Goal: Information Seeking & Learning: Learn about a topic

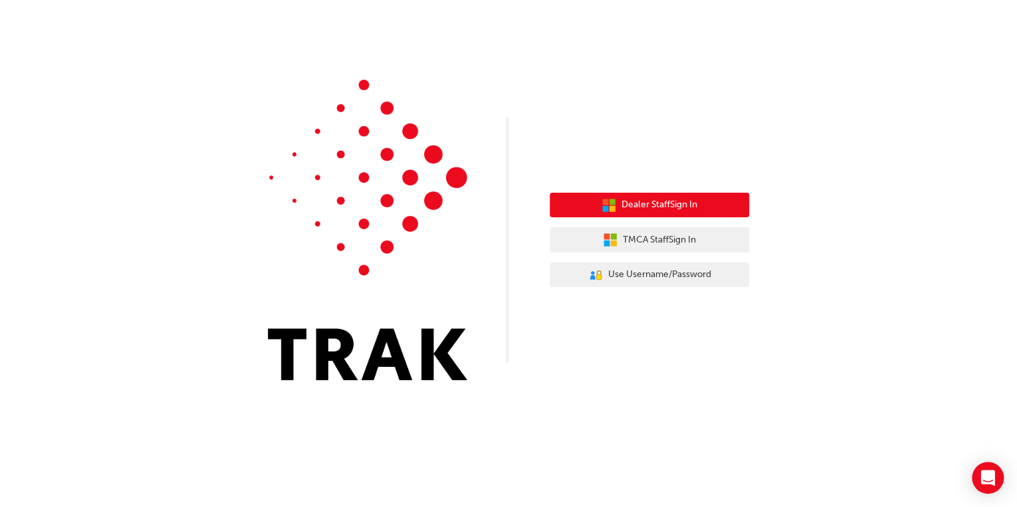
click at [662, 209] on span "Dealer Staff Sign In" at bounding box center [659, 204] width 76 height 15
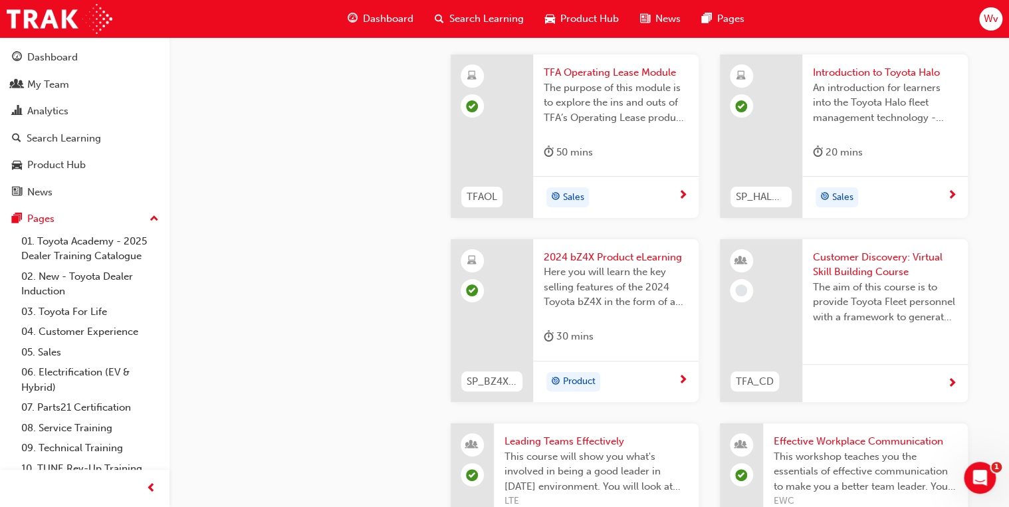
scroll to position [2498, 0]
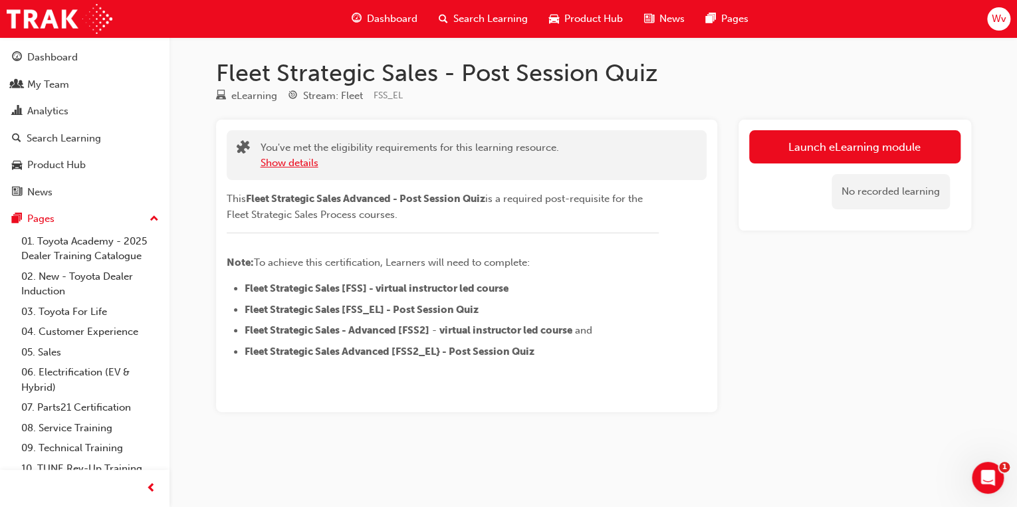
click at [305, 162] on button "Show details" at bounding box center [289, 162] width 58 height 15
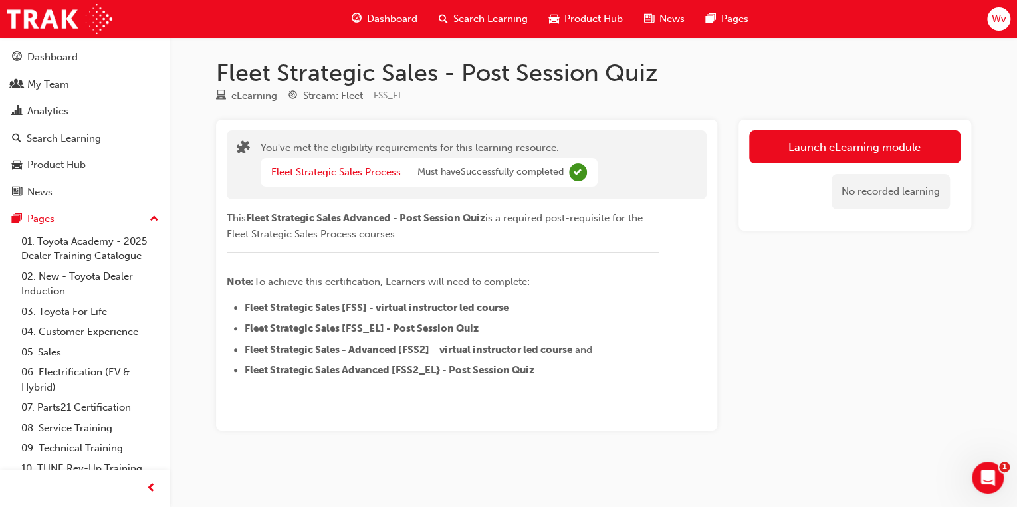
click at [704, 314] on div "This Fleet Strategic Sales Advanced - Post Session Quiz is a required post-requ…" at bounding box center [467, 288] width 480 height 179
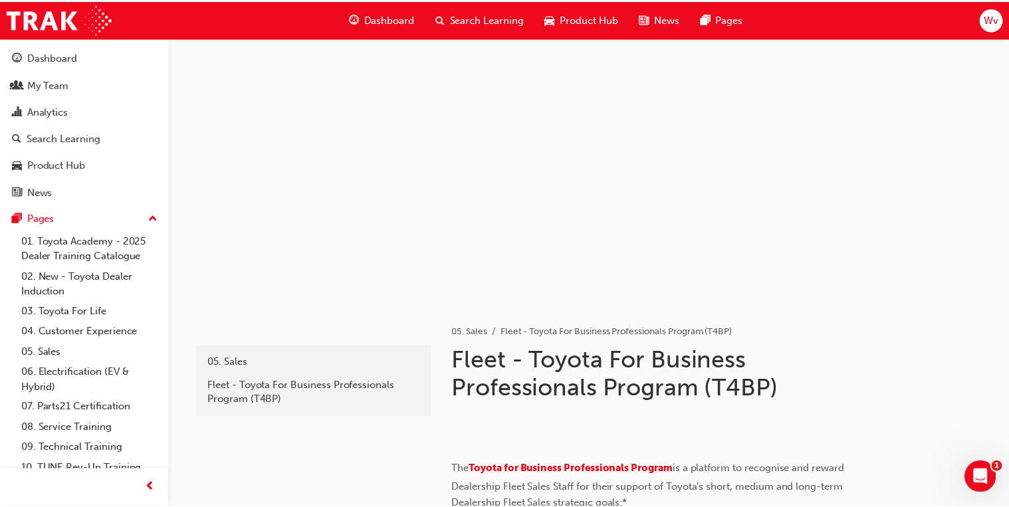
scroll to position [2498, 0]
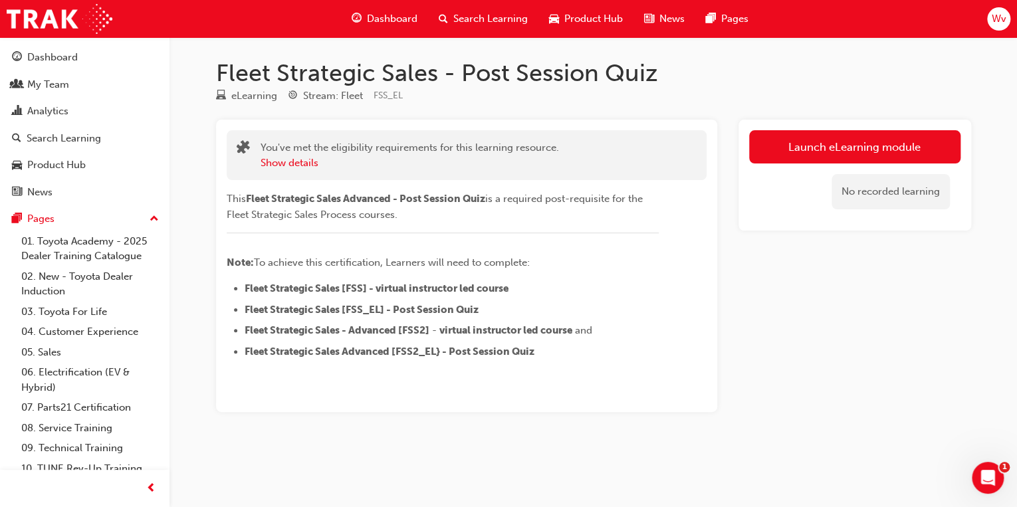
click at [444, 201] on span "Fleet Strategic Sales Advanced - Post Session Quiz" at bounding box center [365, 199] width 239 height 12
click at [619, 201] on span "is a required post-requisite for the Fleet Strategic Sales Process courses." at bounding box center [436, 207] width 419 height 28
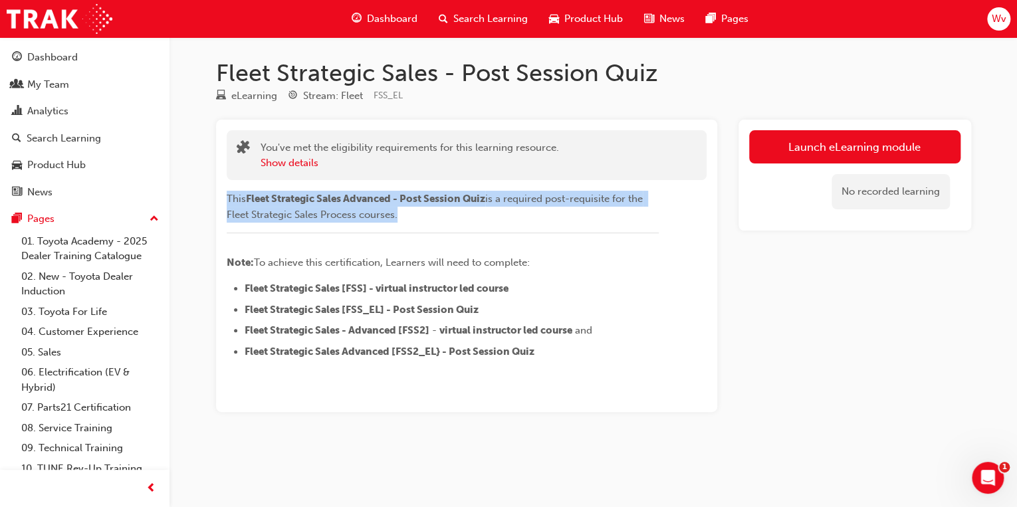
click at [619, 201] on span "is a required post-requisite for the Fleet Strategic Sales Process courses." at bounding box center [436, 207] width 419 height 28
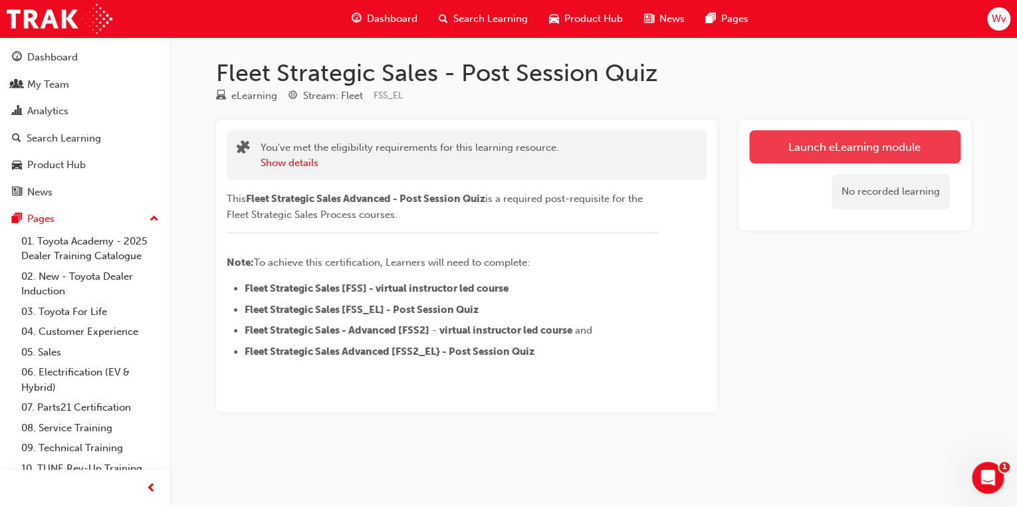
click at [833, 147] on link "Launch eLearning module" at bounding box center [854, 146] width 211 height 33
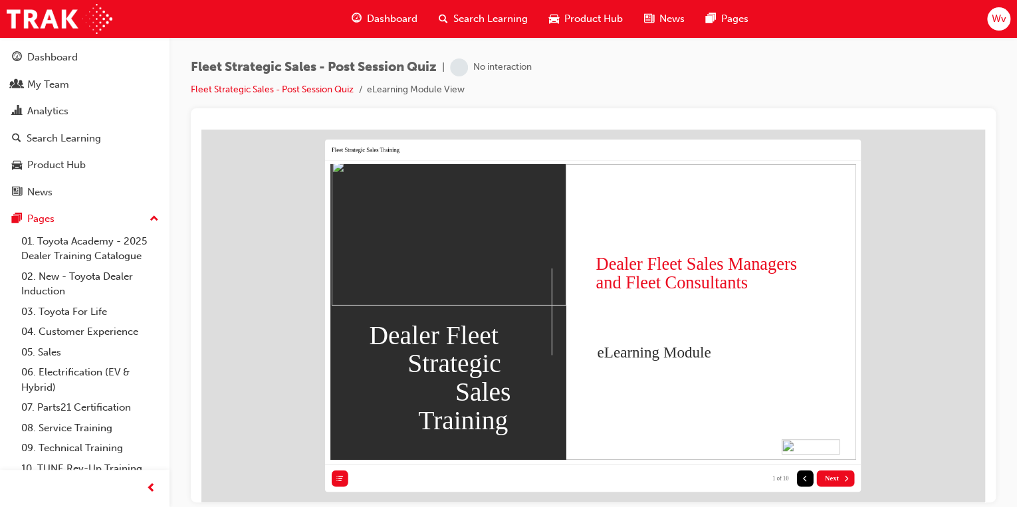
scroll to position [8, 0]
click at [834, 474] on span "Next" at bounding box center [832, 478] width 14 height 8
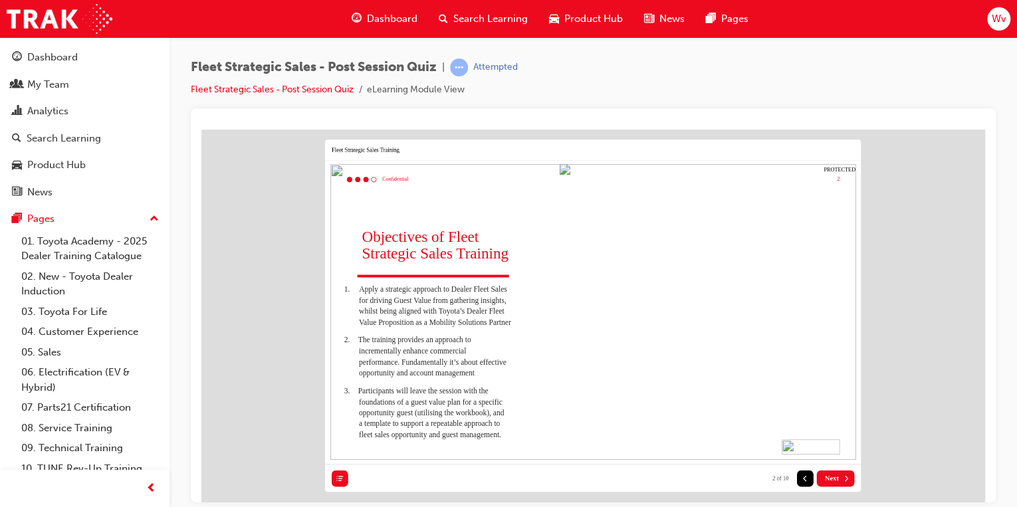
click at [839, 470] on button "Next" at bounding box center [835, 478] width 38 height 17
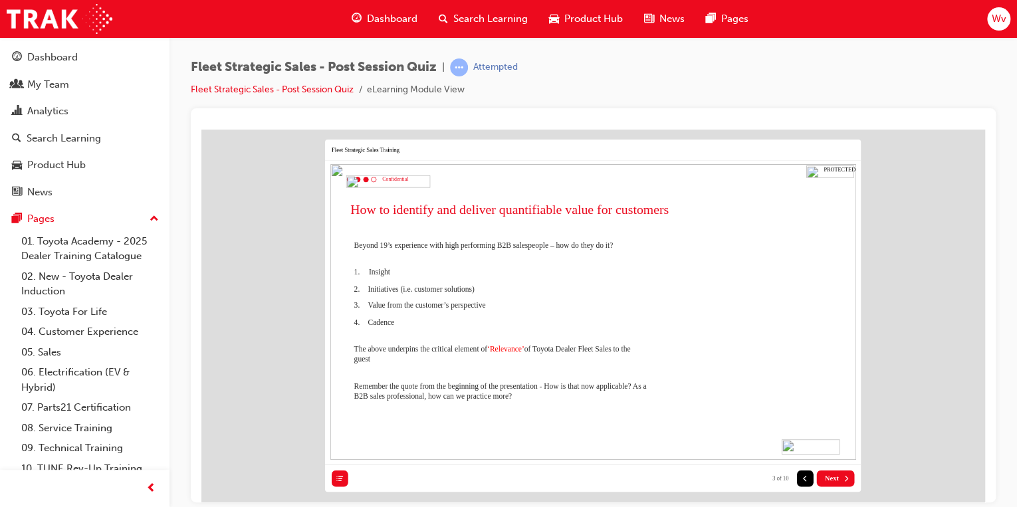
click at [839, 472] on button "Next" at bounding box center [835, 478] width 38 height 17
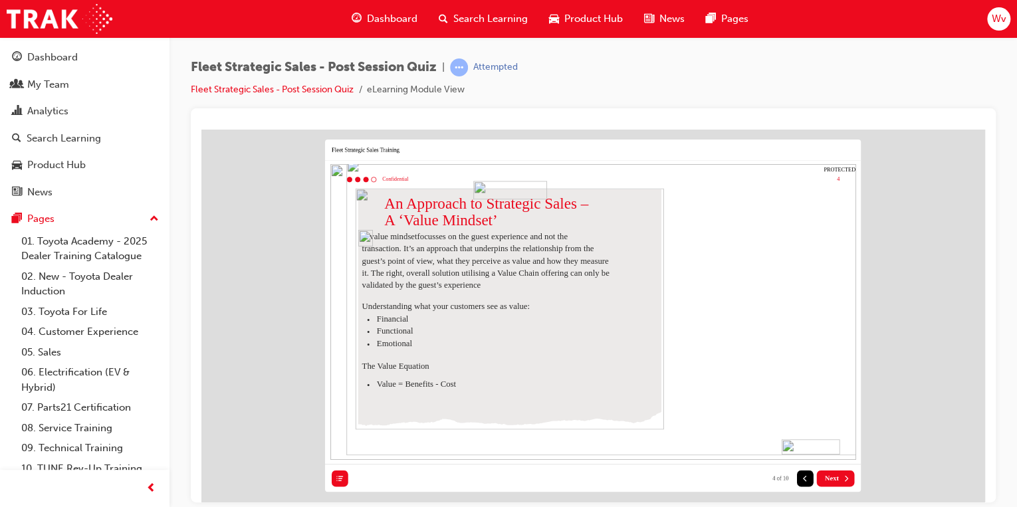
click at [839, 472] on button "Next" at bounding box center [835, 478] width 38 height 17
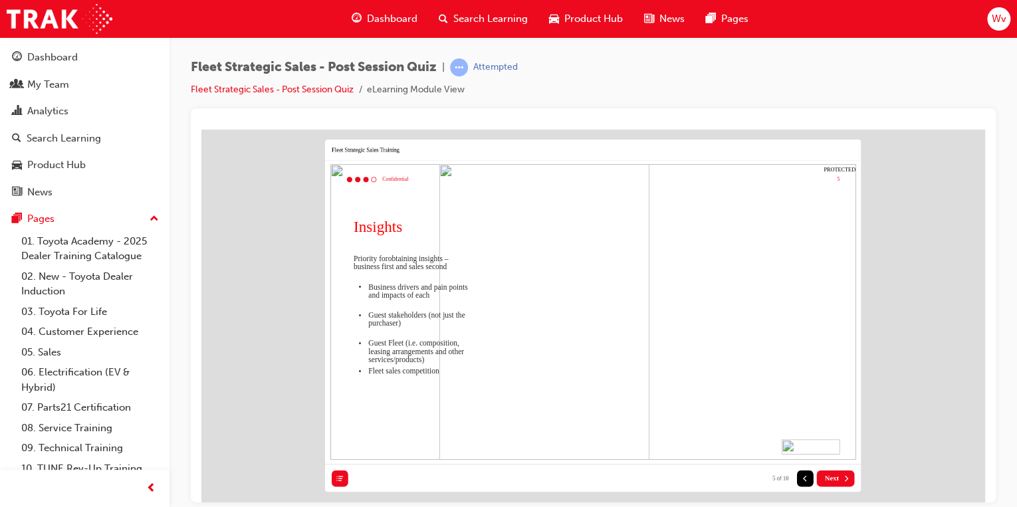
click at [832, 474] on span "Next" at bounding box center [832, 478] width 14 height 8
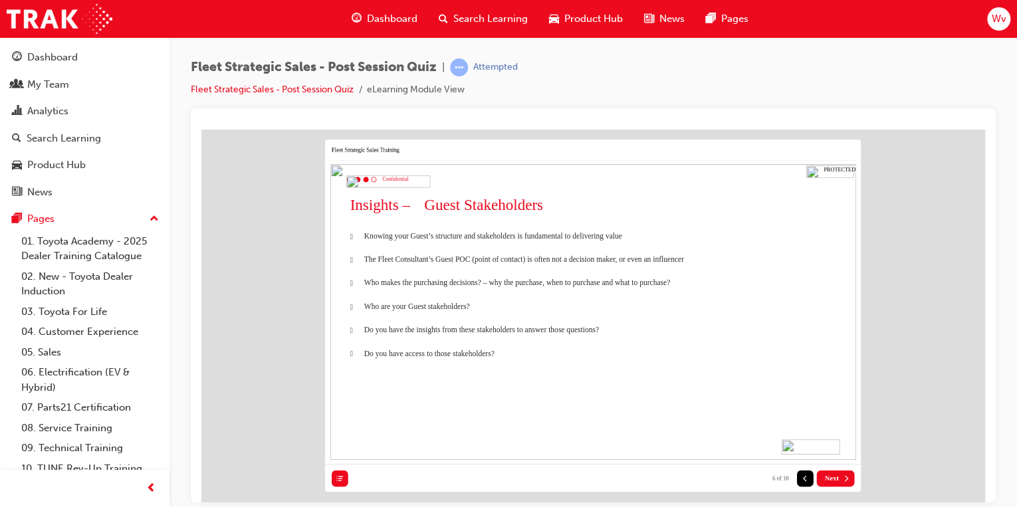
click at [832, 474] on span "Next" at bounding box center [832, 478] width 14 height 8
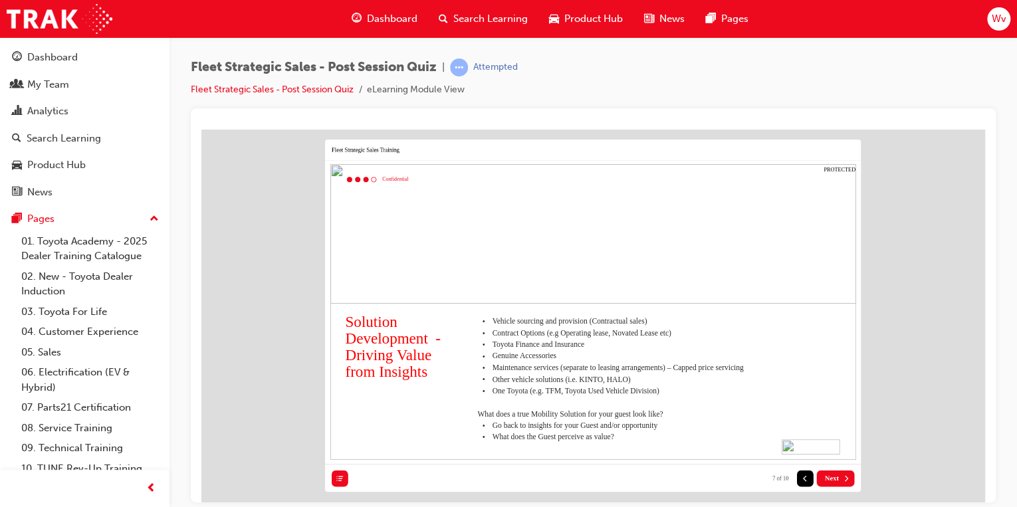
click at [832, 474] on span "Next" at bounding box center [832, 478] width 14 height 8
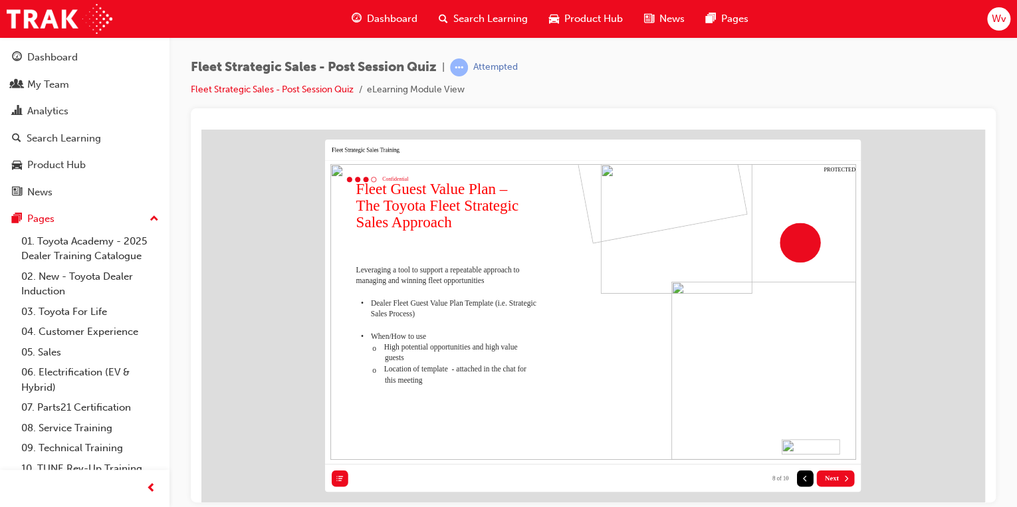
click at [839, 470] on button "Next" at bounding box center [835, 478] width 38 height 17
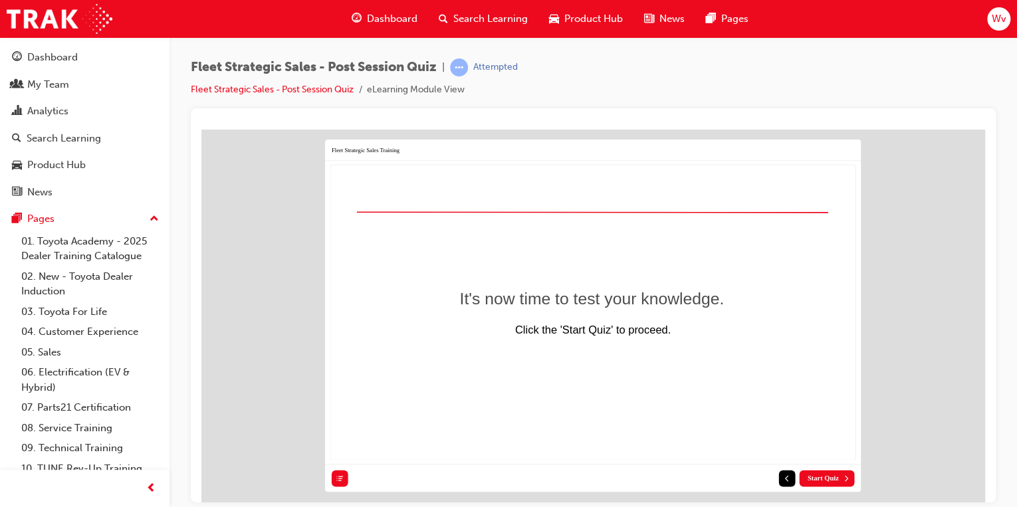
click at [838, 474] on span "Start Quiz" at bounding box center [822, 478] width 31 height 8
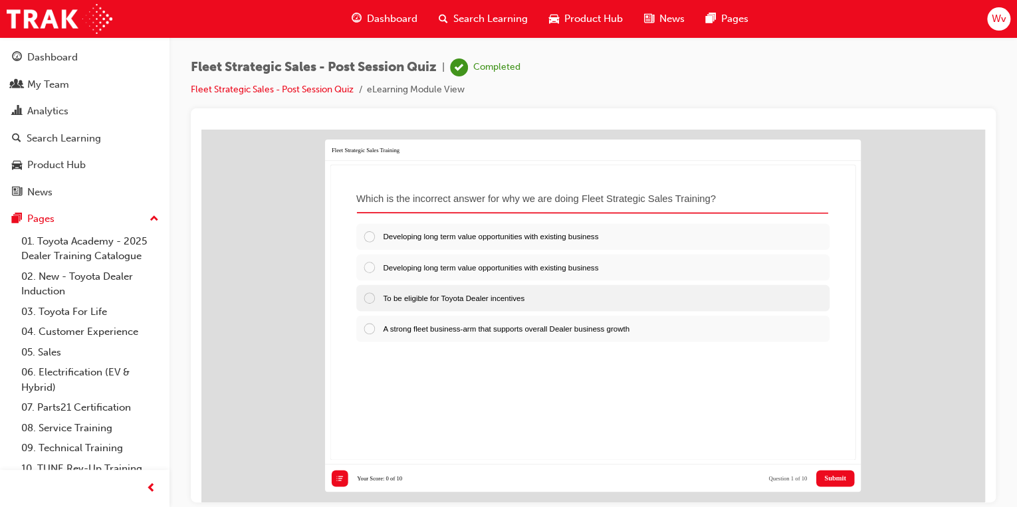
click at [369, 291] on div at bounding box center [373, 296] width 20 height 13
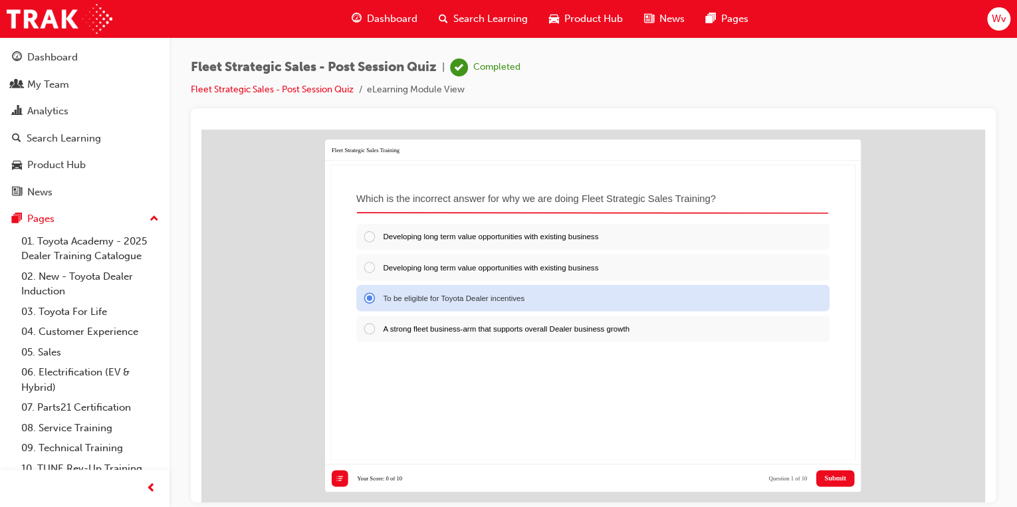
click at [837, 474] on span "Submit" at bounding box center [835, 478] width 22 height 8
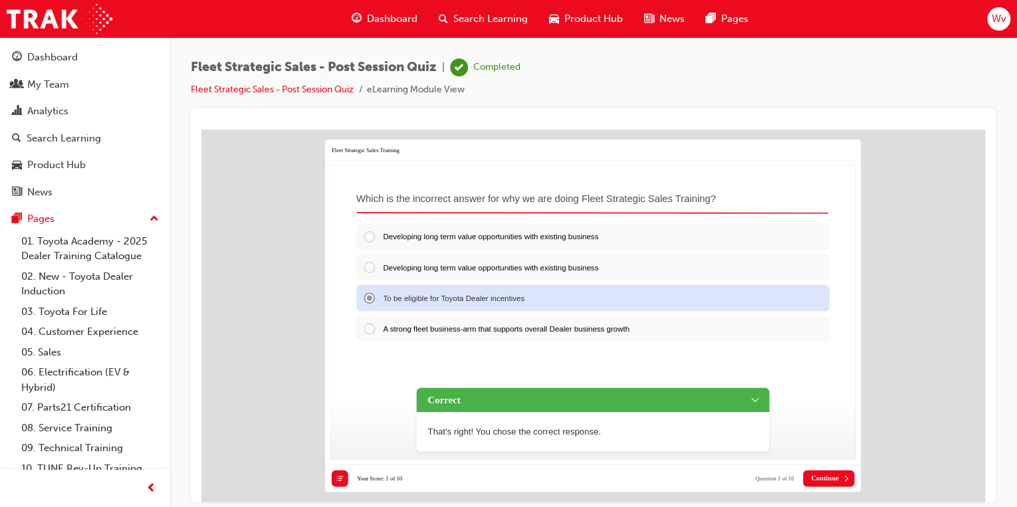
click at [837, 474] on span "Continue" at bounding box center [824, 478] width 27 height 8
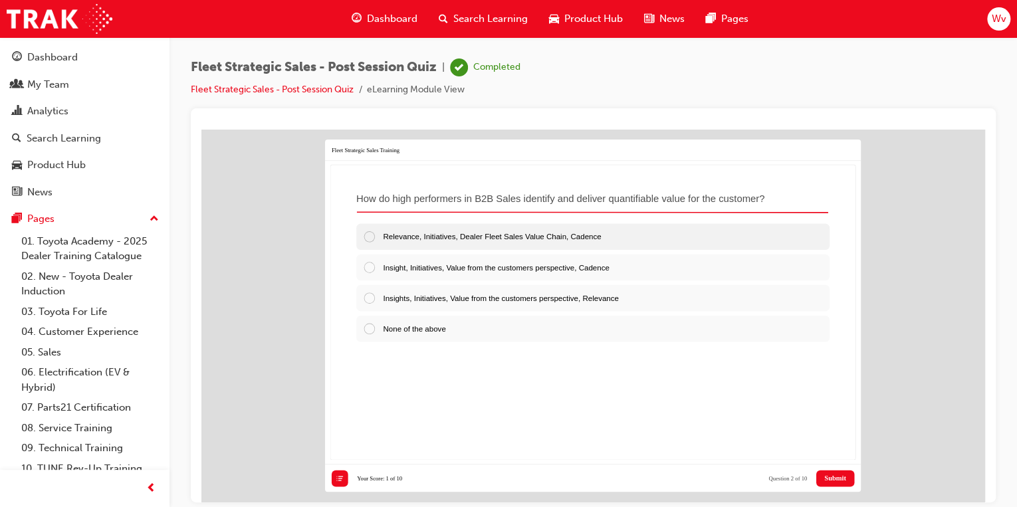
click at [369, 230] on div at bounding box center [373, 235] width 20 height 13
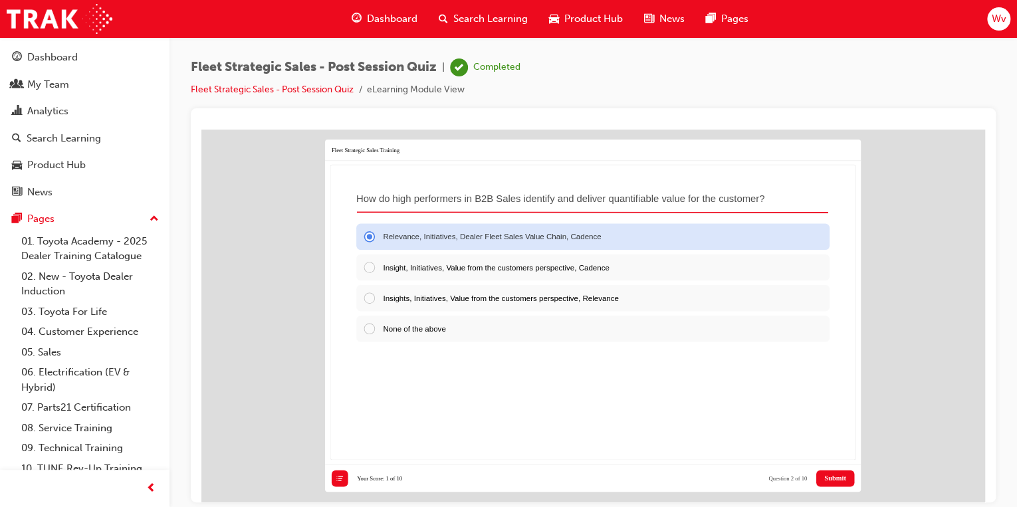
click at [835, 476] on button "Submit" at bounding box center [835, 478] width 38 height 17
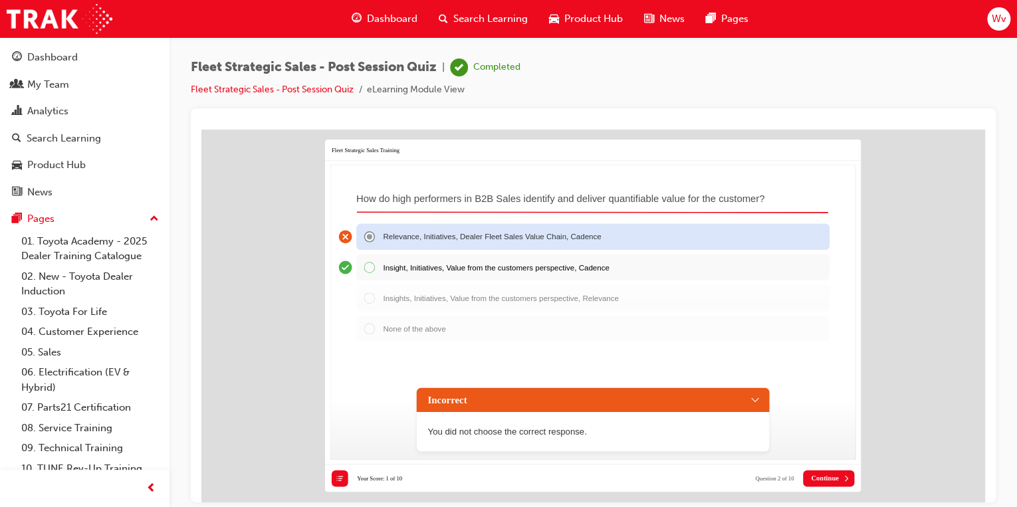
click at [757, 389] on div "Incorrect" at bounding box center [593, 399] width 352 height 24
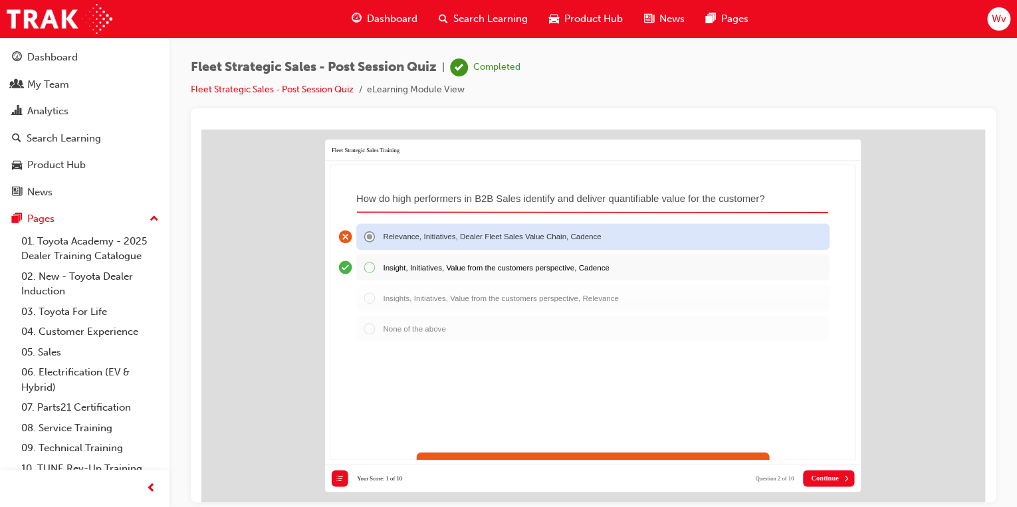
click at [367, 256] on div "Insight, Initiatives, Value from the customers perspective, Cadence" at bounding box center [592, 266] width 473 height 27
click at [829, 474] on span "Continue" at bounding box center [824, 478] width 27 height 8
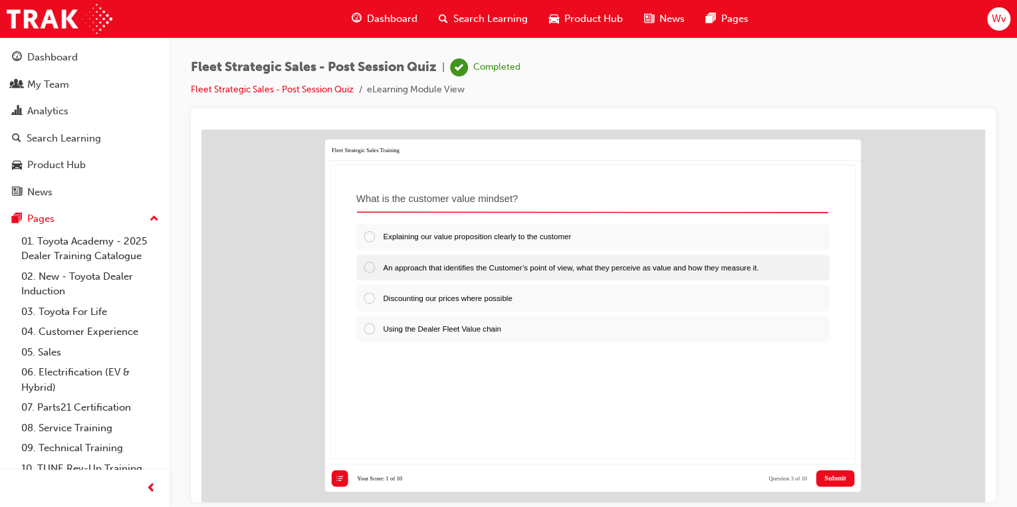
click at [367, 260] on div at bounding box center [373, 266] width 20 height 13
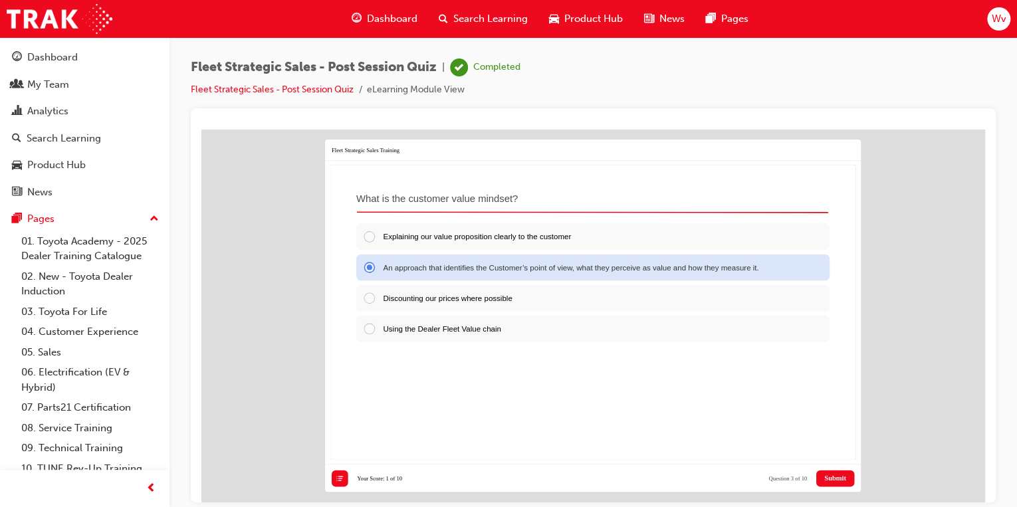
click at [840, 474] on span "Submit" at bounding box center [835, 478] width 22 height 8
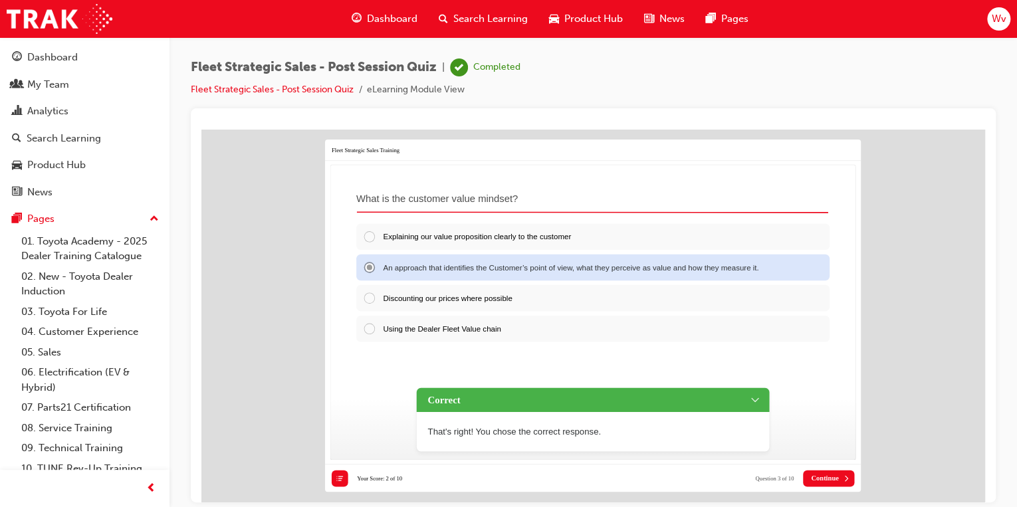
click at [840, 470] on button "Continue" at bounding box center [828, 478] width 51 height 17
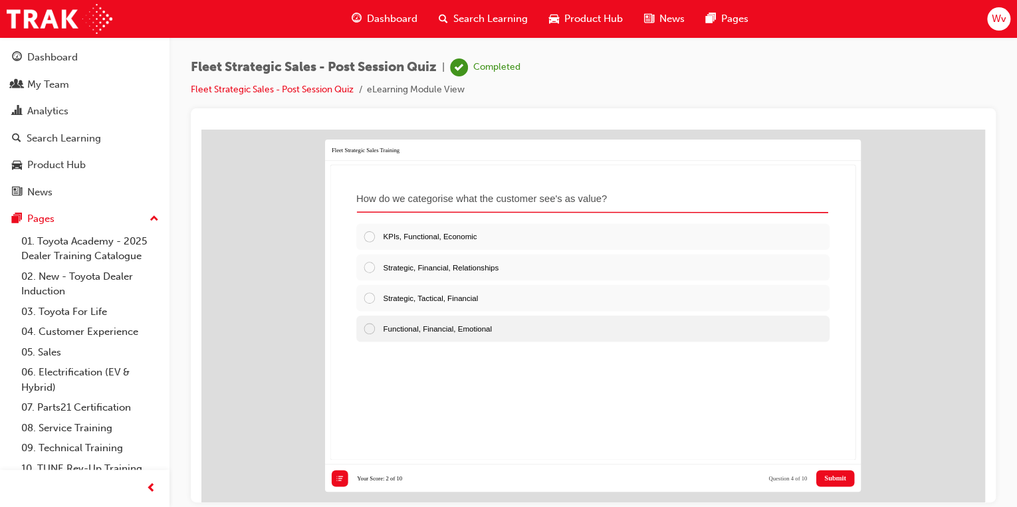
click at [368, 321] on div at bounding box center [373, 327] width 20 height 13
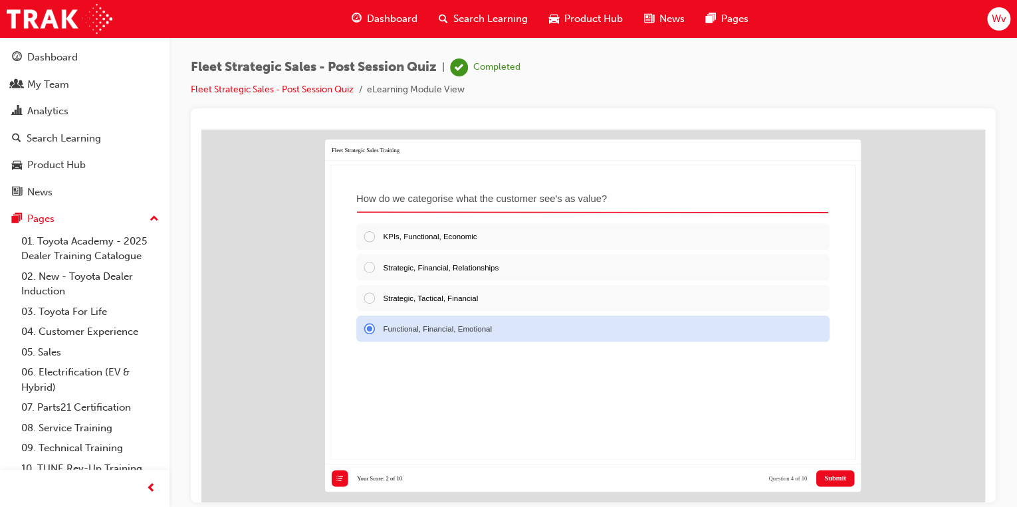
click at [839, 474] on span "Submit" at bounding box center [835, 478] width 22 height 8
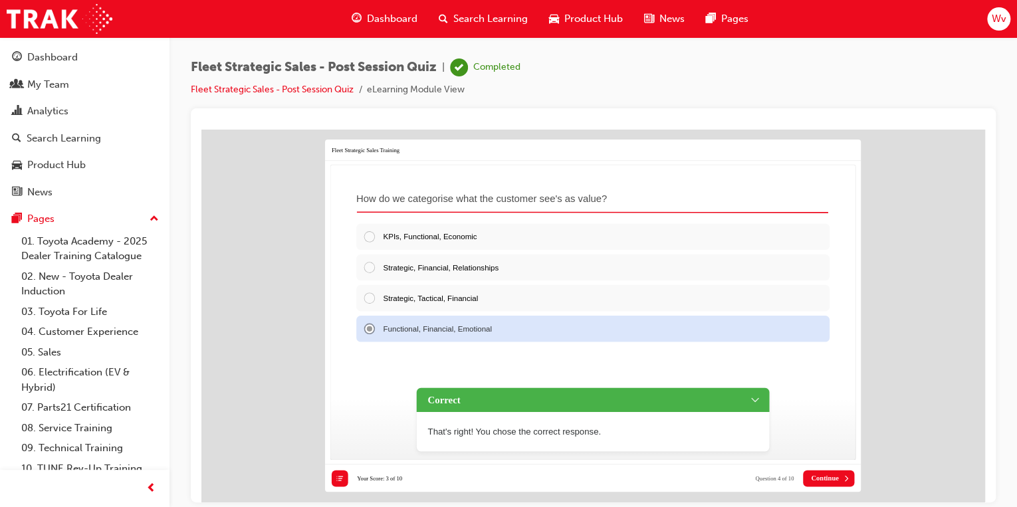
click at [835, 474] on span "Continue" at bounding box center [824, 478] width 27 height 8
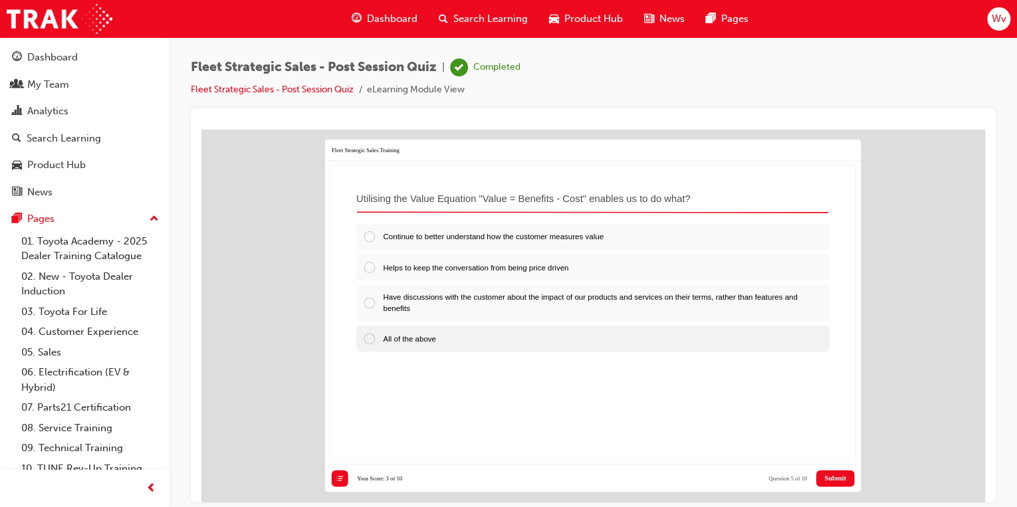
click at [365, 331] on div at bounding box center [373, 337] width 20 height 13
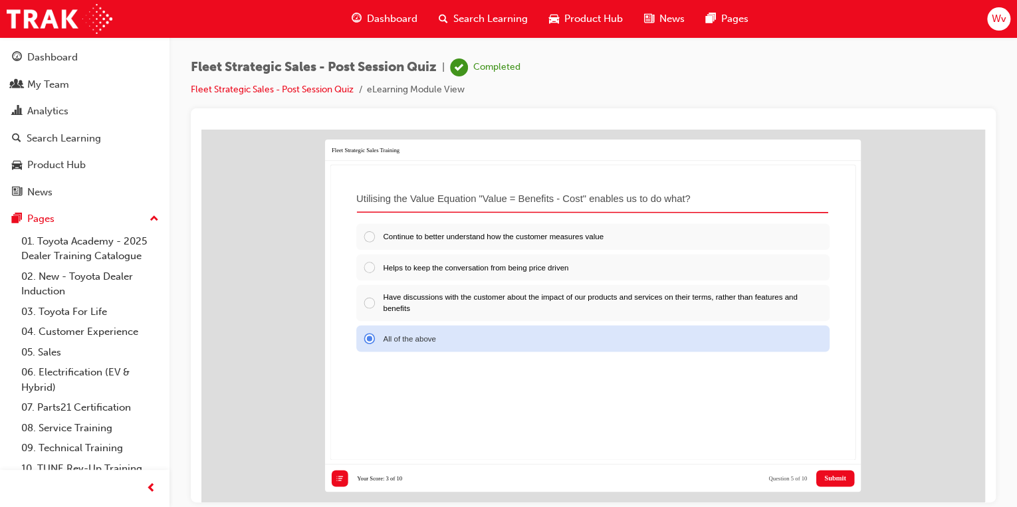
click at [821, 472] on button "Submit" at bounding box center [835, 478] width 38 height 17
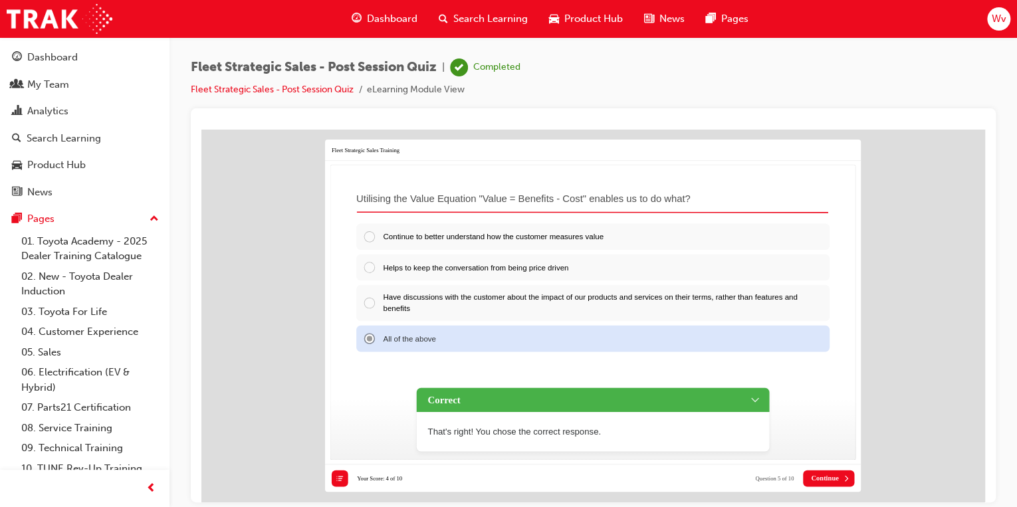
click at [821, 474] on span "Continue" at bounding box center [824, 478] width 27 height 8
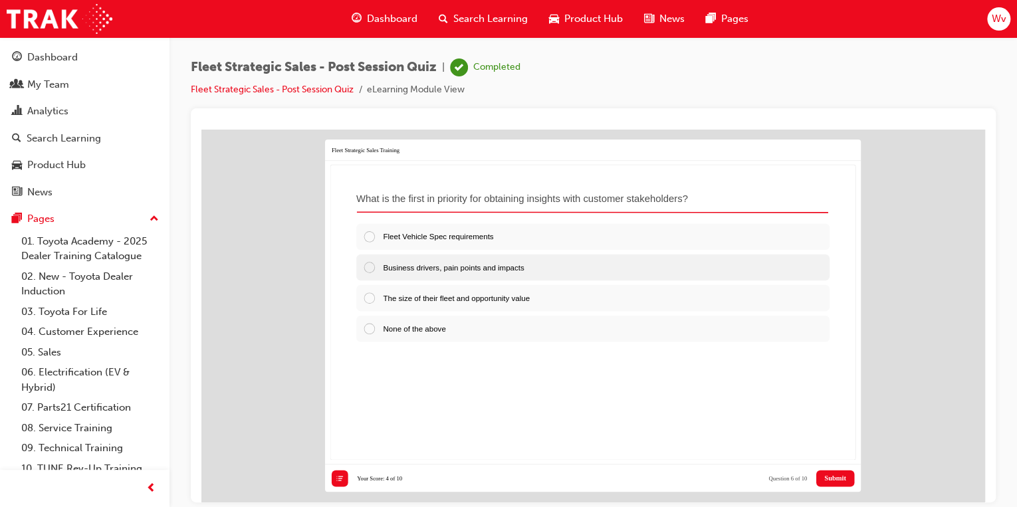
click at [368, 260] on div at bounding box center [373, 266] width 20 height 13
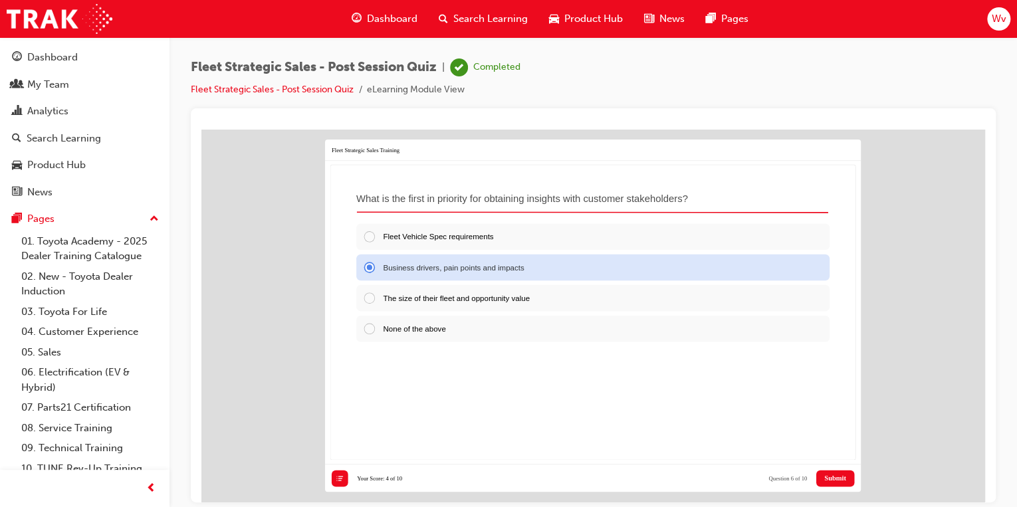
click at [830, 474] on span "Submit" at bounding box center [835, 478] width 22 height 8
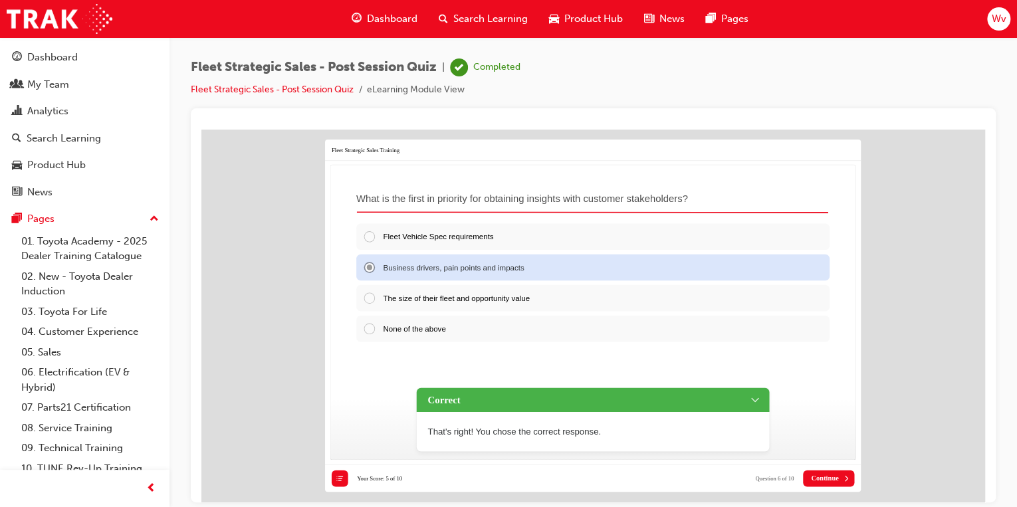
click at [830, 474] on span "Continue" at bounding box center [824, 478] width 27 height 8
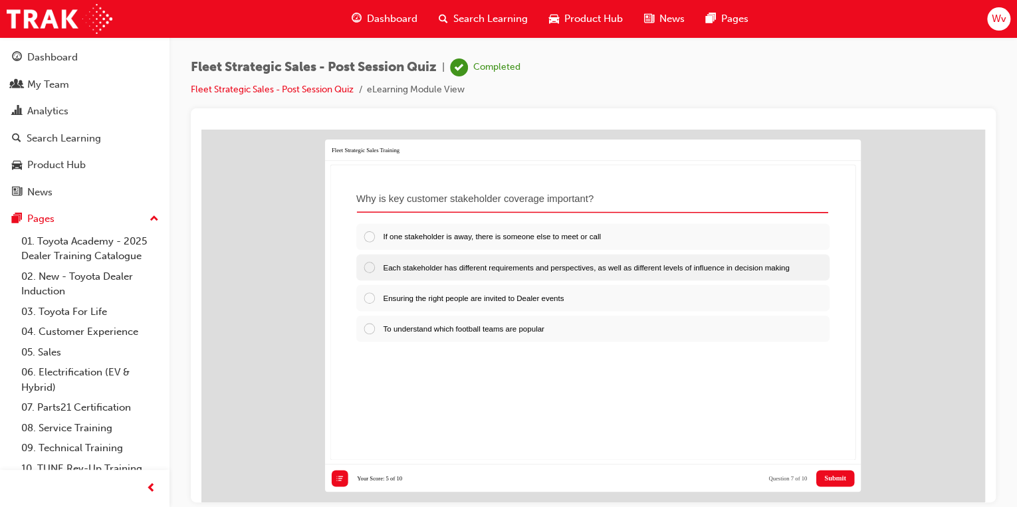
click at [370, 260] on div at bounding box center [373, 266] width 20 height 13
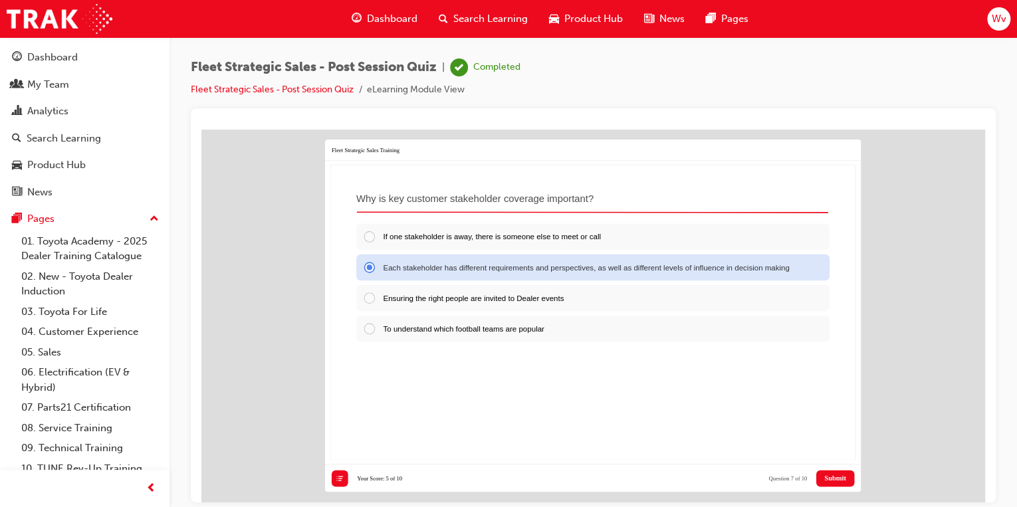
click at [832, 474] on span "Submit" at bounding box center [835, 478] width 22 height 8
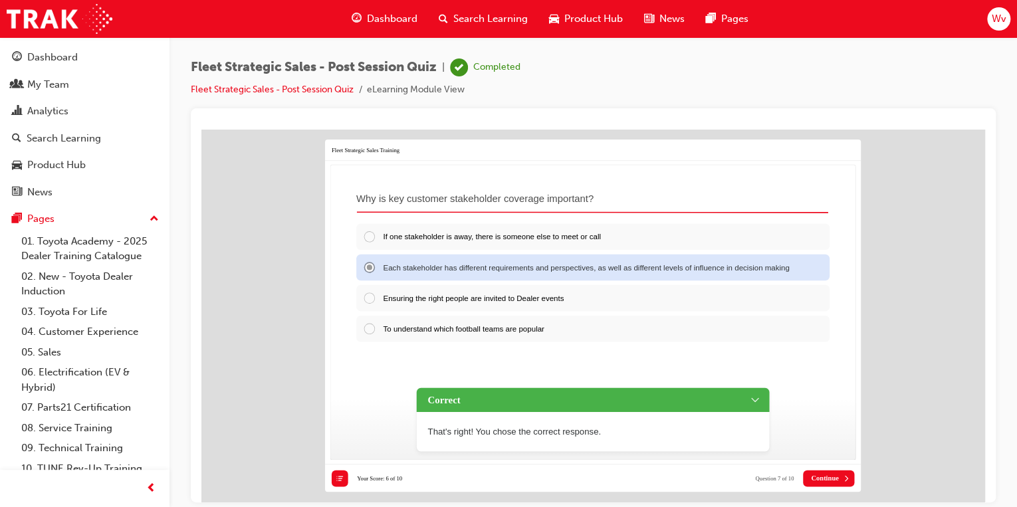
click at [832, 474] on span "Continue" at bounding box center [824, 478] width 27 height 8
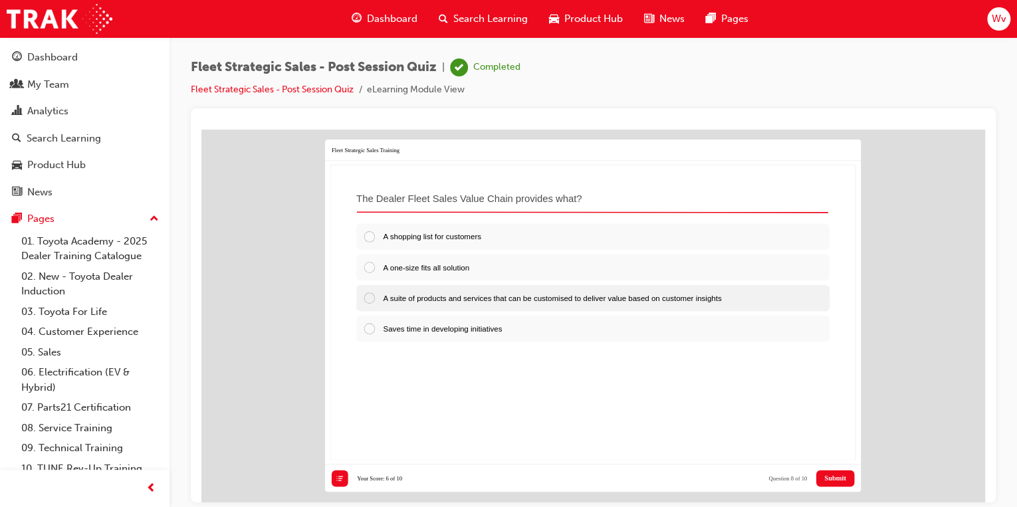
click at [367, 290] on div at bounding box center [373, 296] width 20 height 13
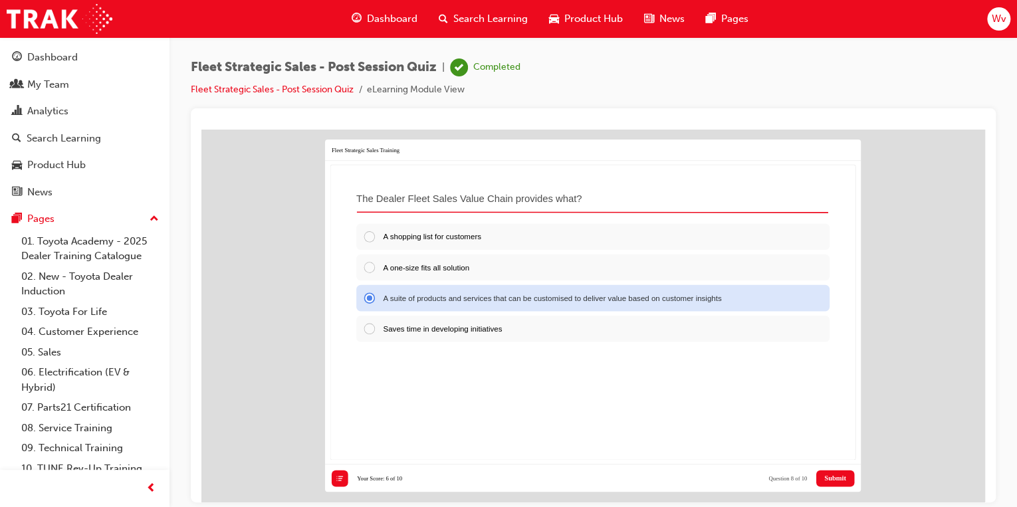
click at [827, 474] on span "Submit" at bounding box center [835, 478] width 22 height 8
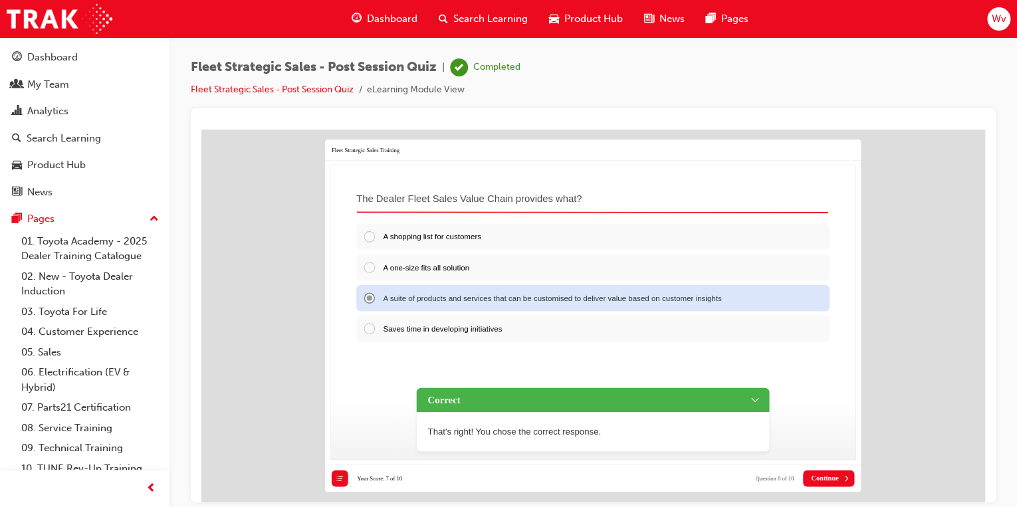
click at [831, 474] on span "Continue" at bounding box center [824, 478] width 27 height 8
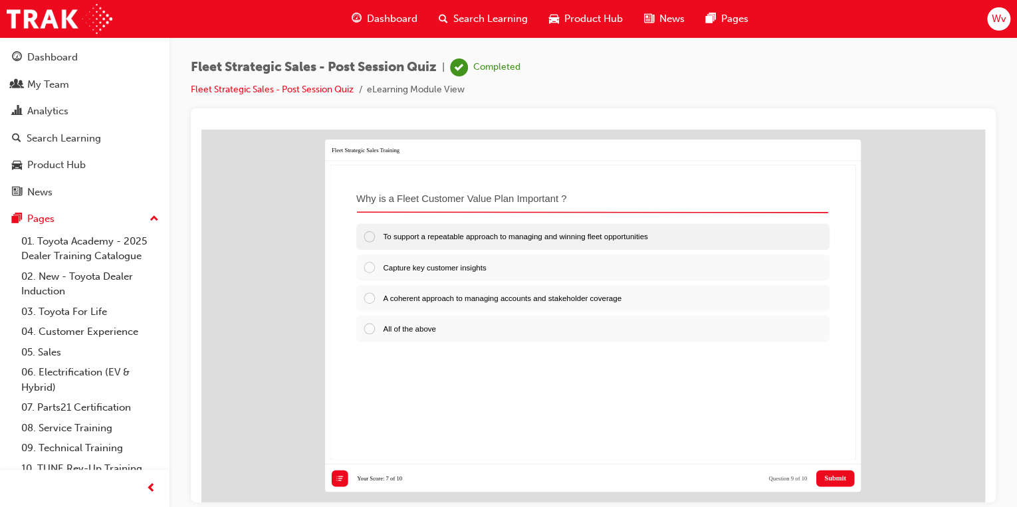
click at [369, 230] on div at bounding box center [373, 235] width 20 height 13
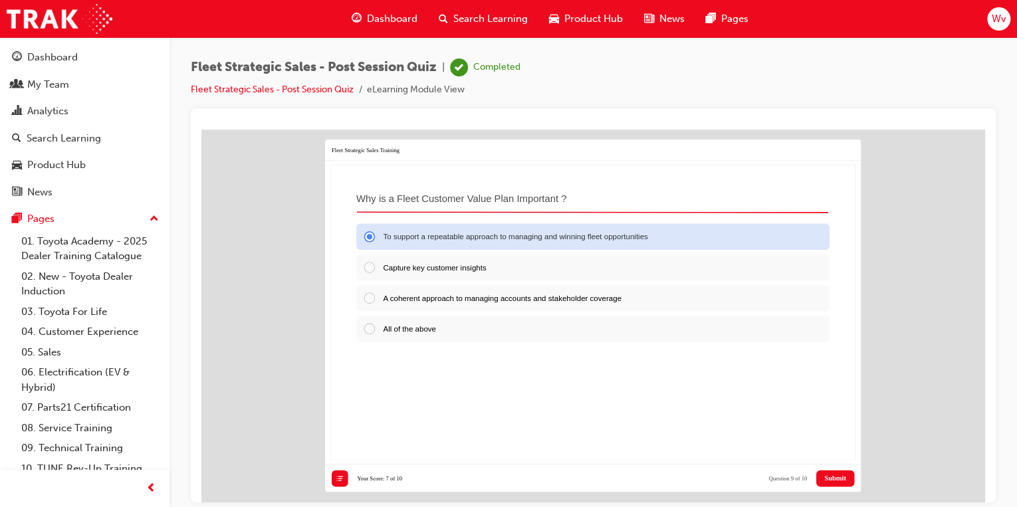
click at [845, 470] on button "Submit" at bounding box center [835, 478] width 38 height 17
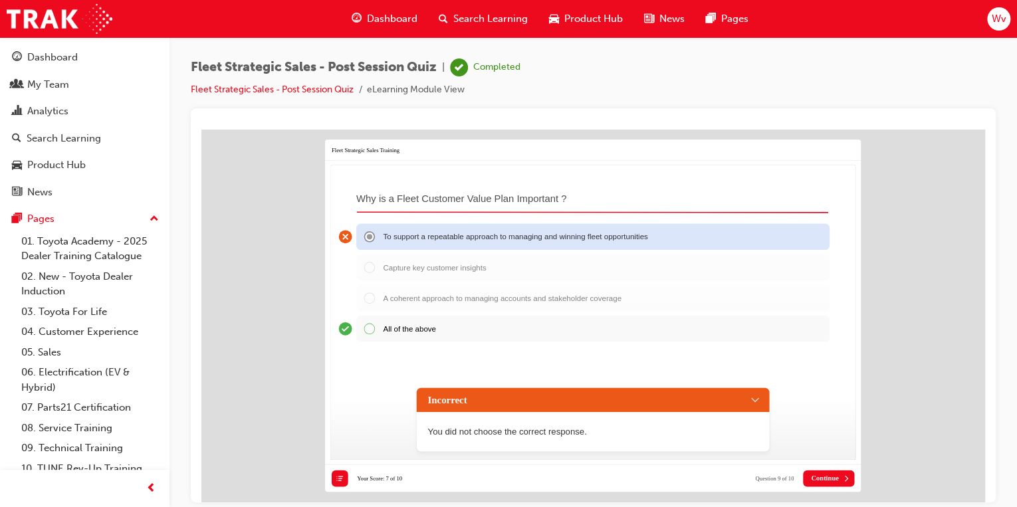
click at [828, 474] on span "Continue" at bounding box center [824, 478] width 27 height 8
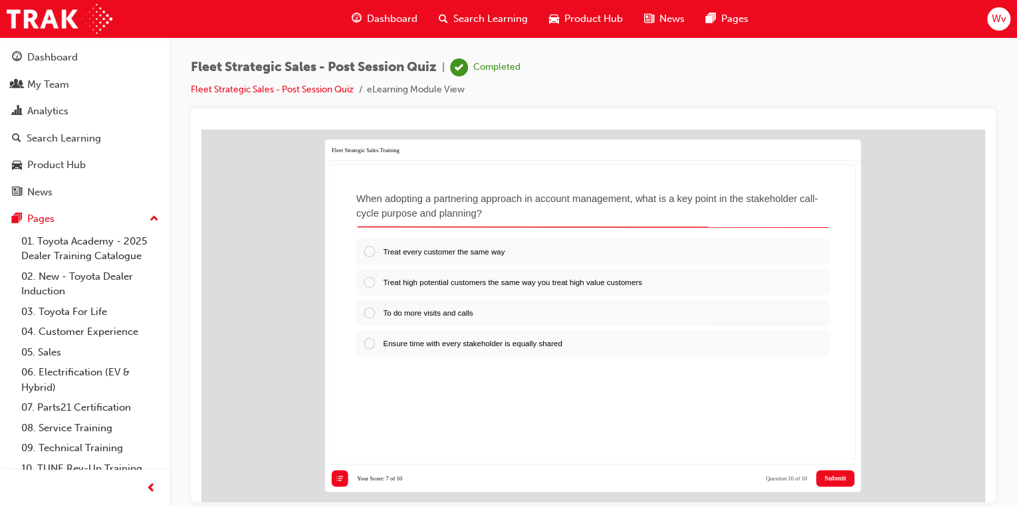
click at [828, 474] on span "Submit" at bounding box center [835, 478] width 22 height 8
click at [369, 275] on div at bounding box center [373, 280] width 20 height 13
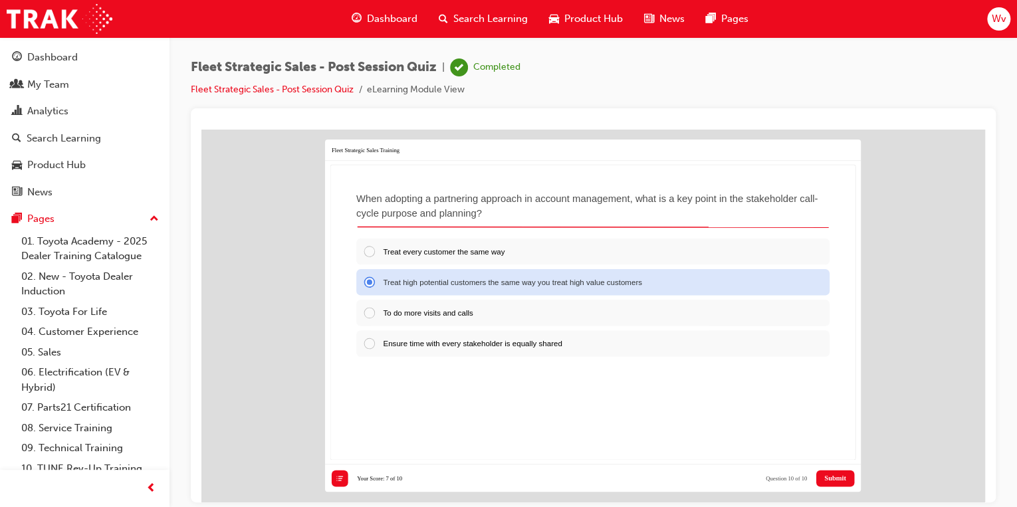
click at [828, 474] on span "Submit" at bounding box center [835, 478] width 22 height 8
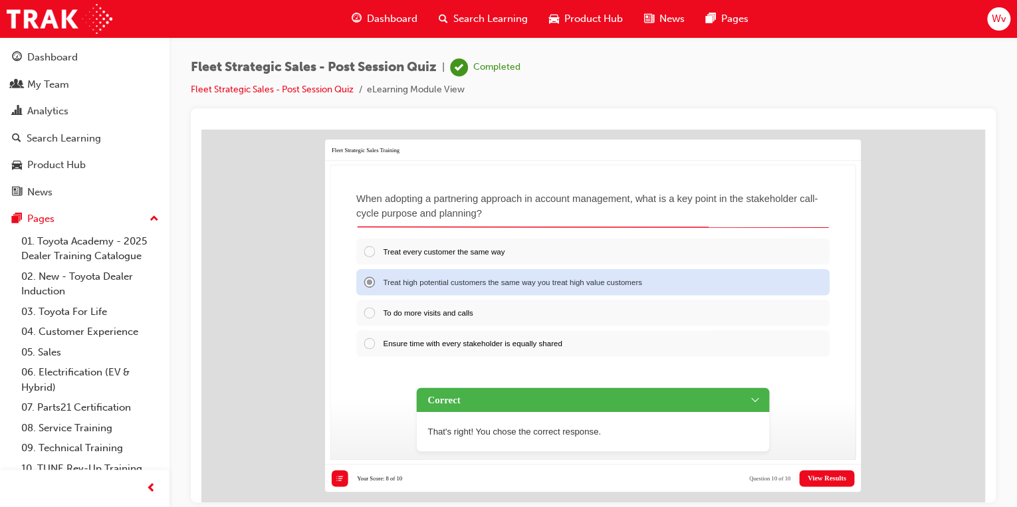
click at [823, 474] on span "View Results" at bounding box center [826, 478] width 39 height 8
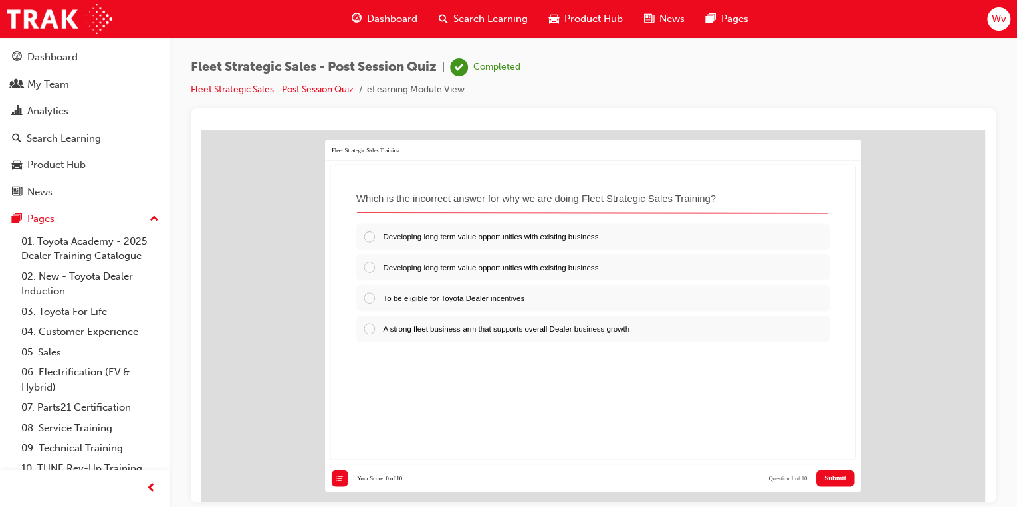
click at [837, 474] on span "Submit" at bounding box center [835, 478] width 22 height 8
click at [48, 58] on div "Dashboard" at bounding box center [52, 57] width 50 height 15
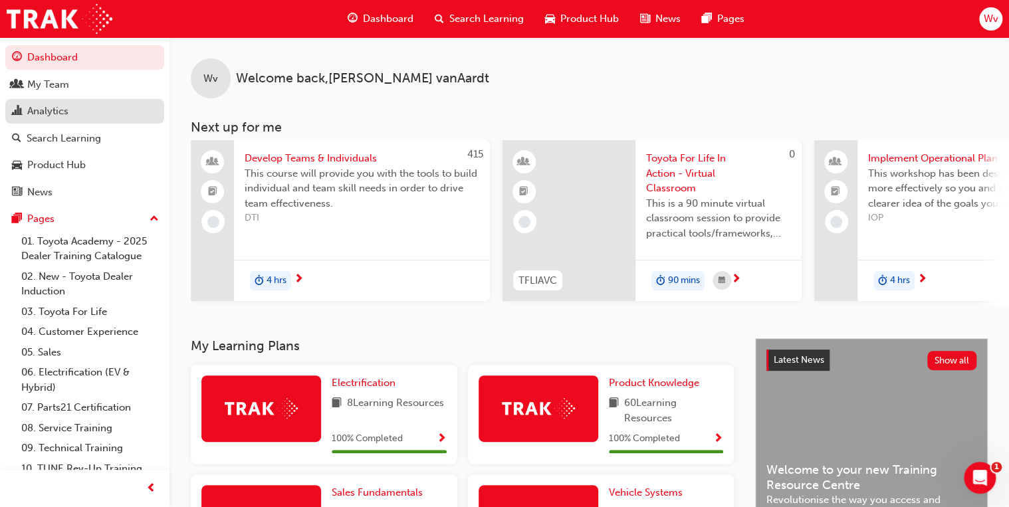
click at [56, 116] on div "Analytics" at bounding box center [47, 111] width 41 height 15
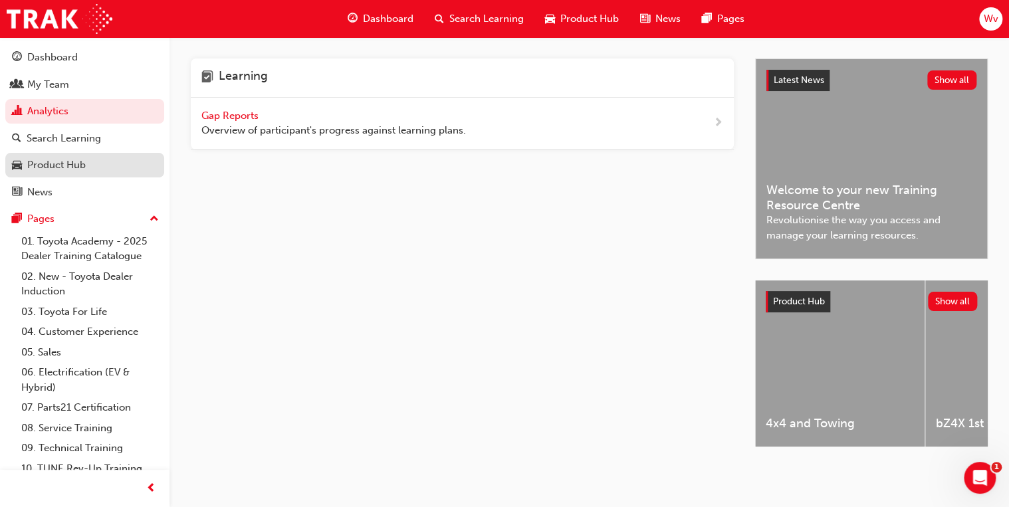
click at [60, 165] on div "Product Hub" at bounding box center [56, 164] width 58 height 15
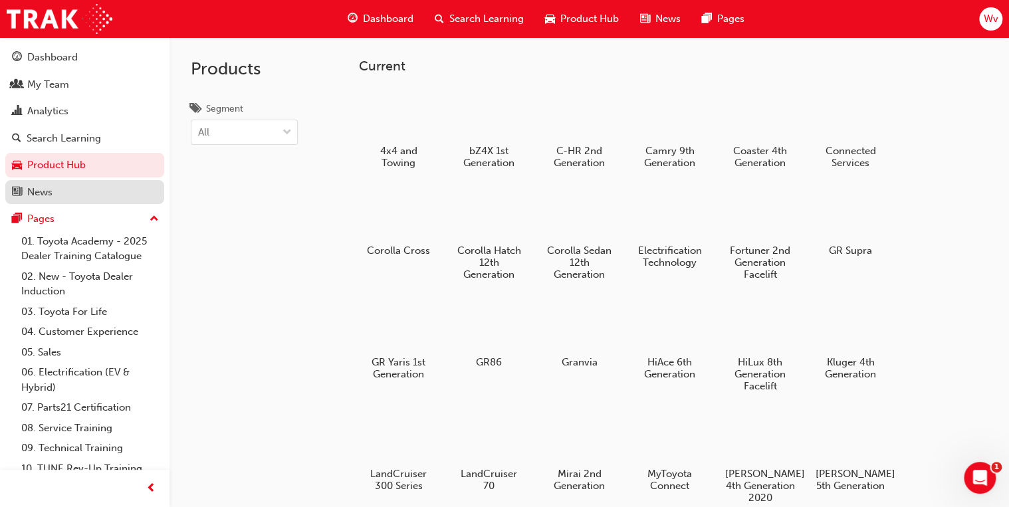
click at [47, 197] on div "News" at bounding box center [39, 192] width 25 height 15
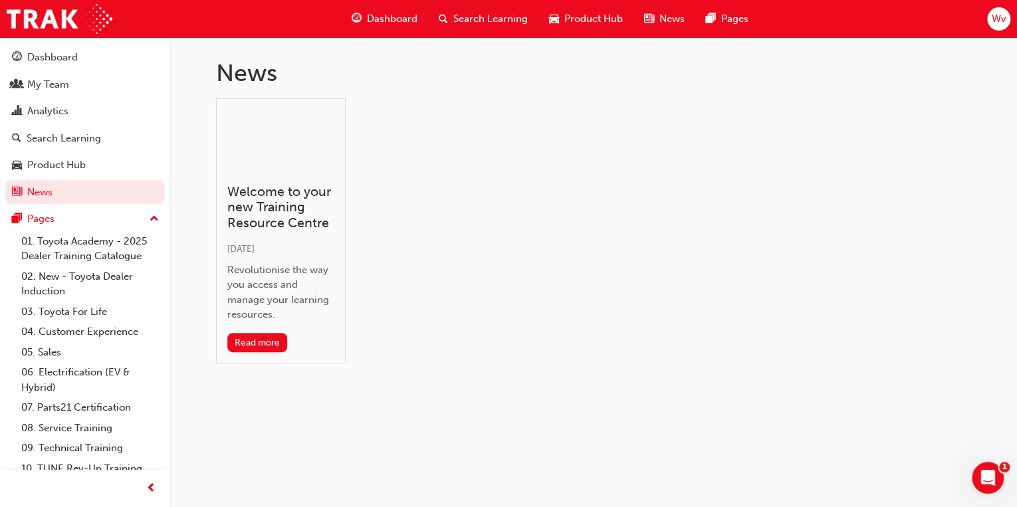
click at [474, 17] on span "Search Learning" at bounding box center [490, 18] width 74 height 15
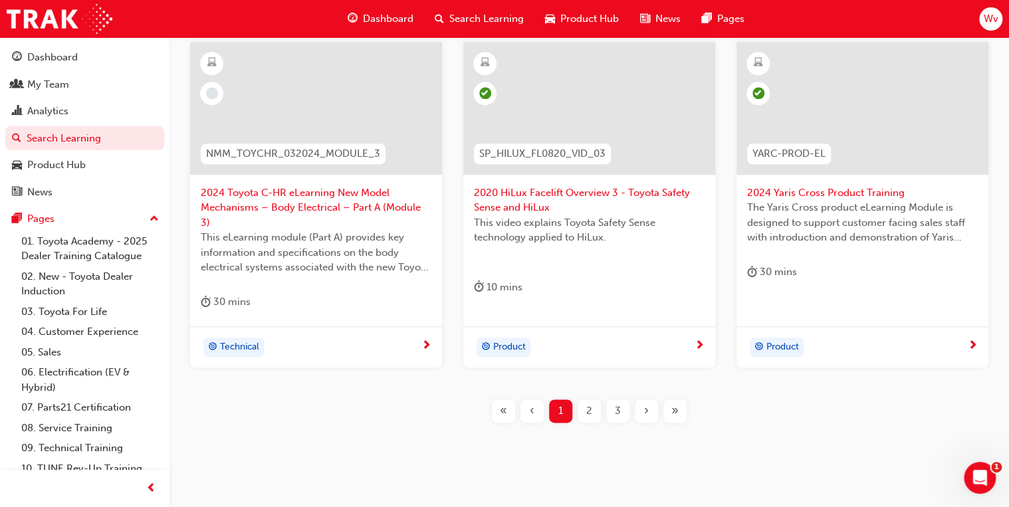
scroll to position [606, 0]
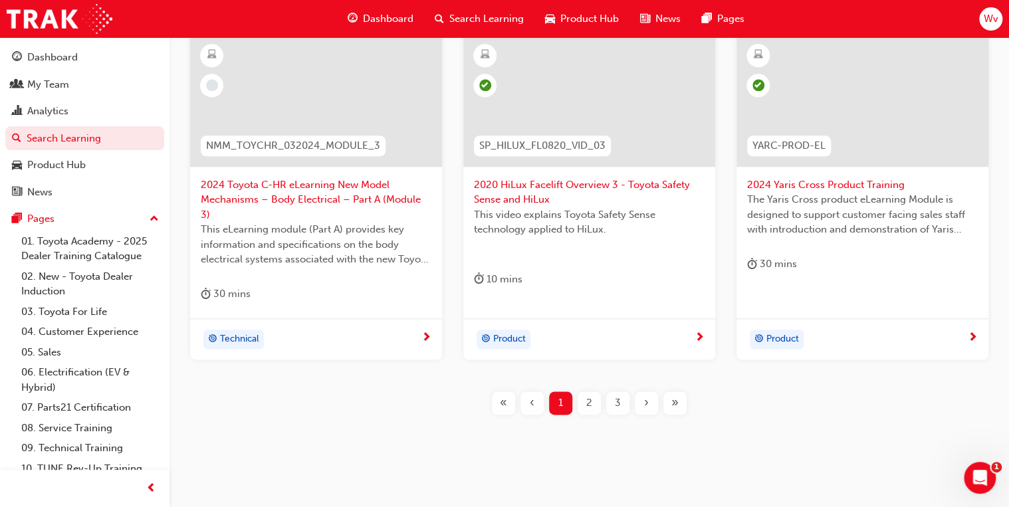
click at [589, 395] on span "2" at bounding box center [589, 402] width 6 height 15
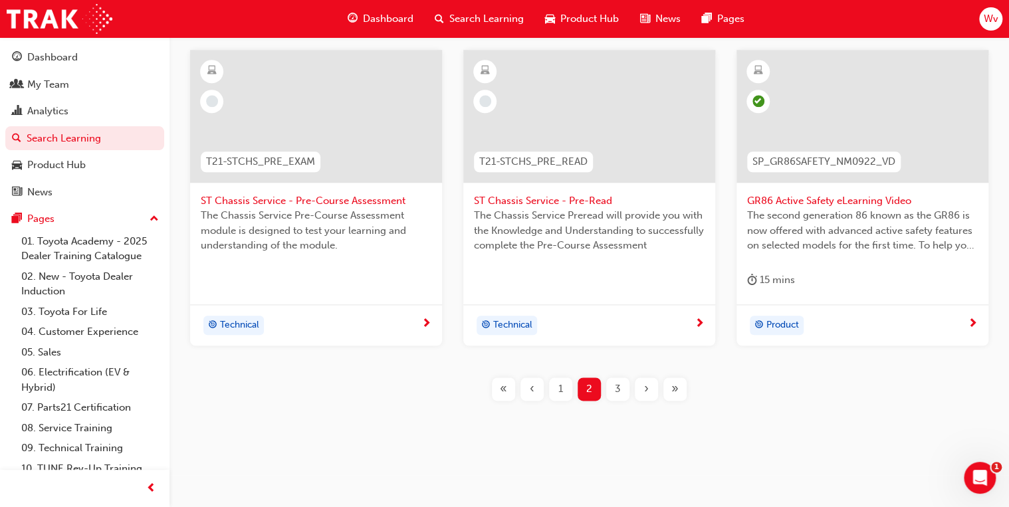
scroll to position [591, 0]
click at [619, 385] on span "3" at bounding box center [618, 387] width 6 height 15
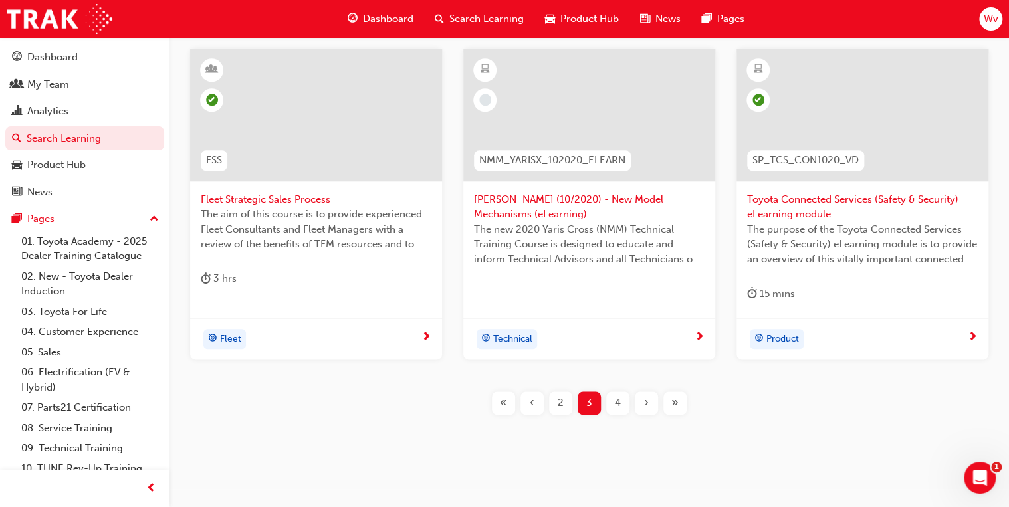
scroll to position [538, 0]
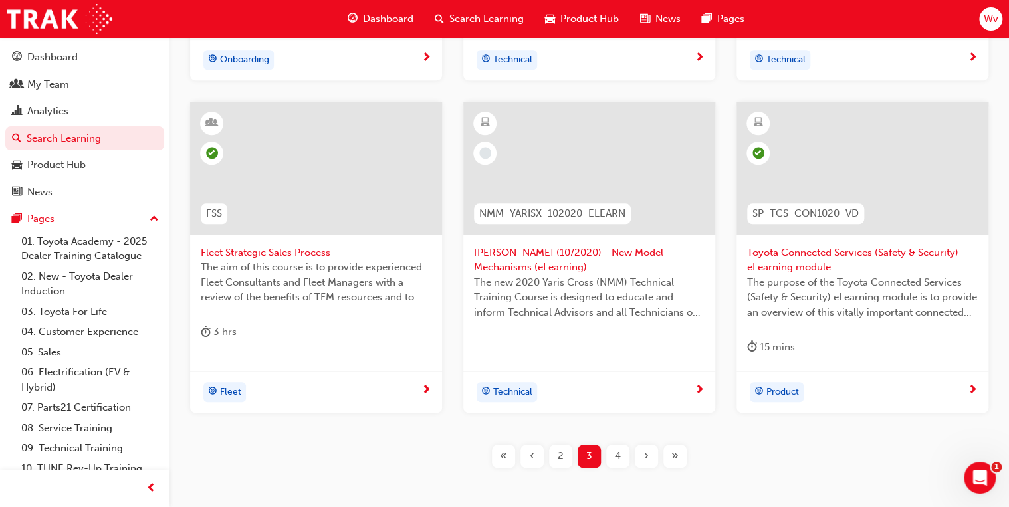
click at [621, 454] on div "4" at bounding box center [617, 456] width 23 height 23
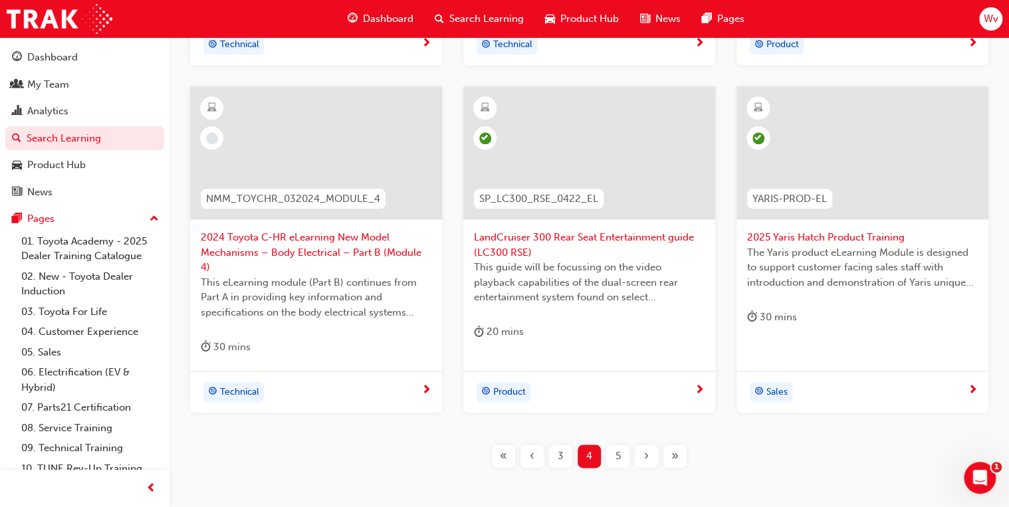
click at [614, 445] on div "5" at bounding box center [617, 456] width 23 height 23
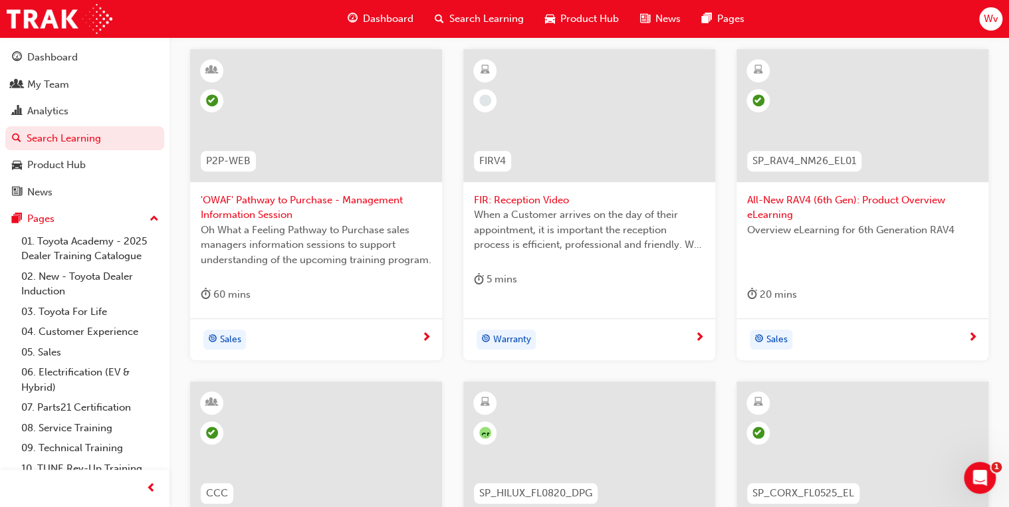
scroll to position [219, 0]
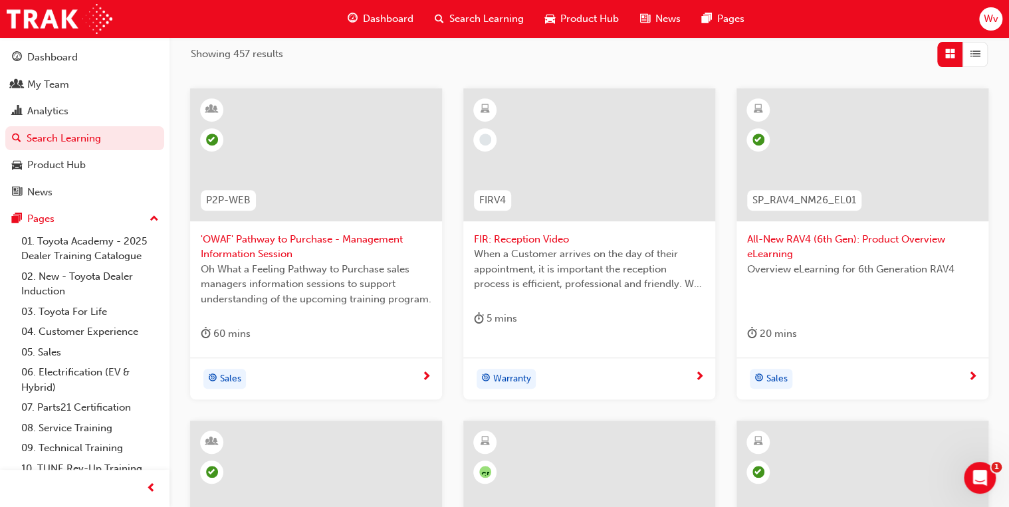
click at [518, 240] on span "FIR: Reception Video" at bounding box center [589, 239] width 231 height 15
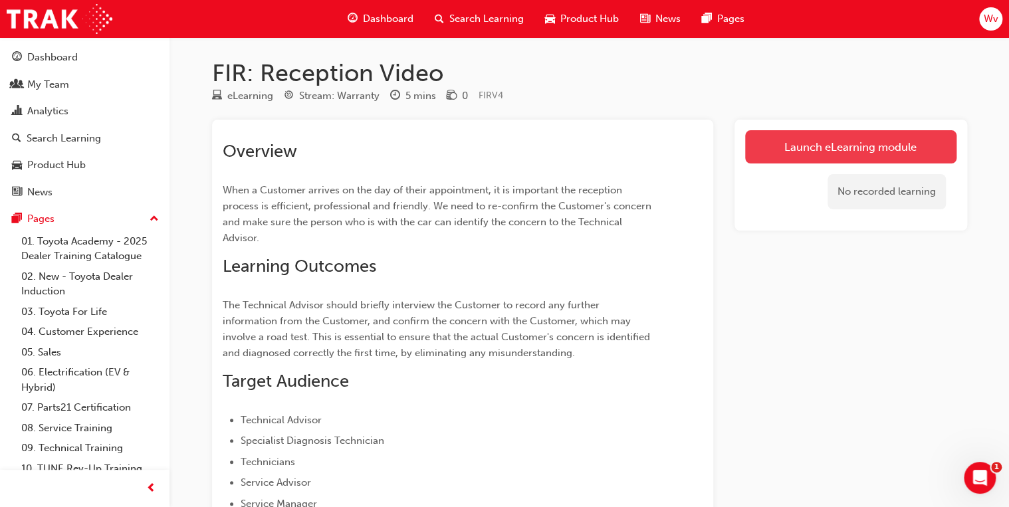
click at [864, 142] on link "Launch eLearning module" at bounding box center [850, 146] width 211 height 33
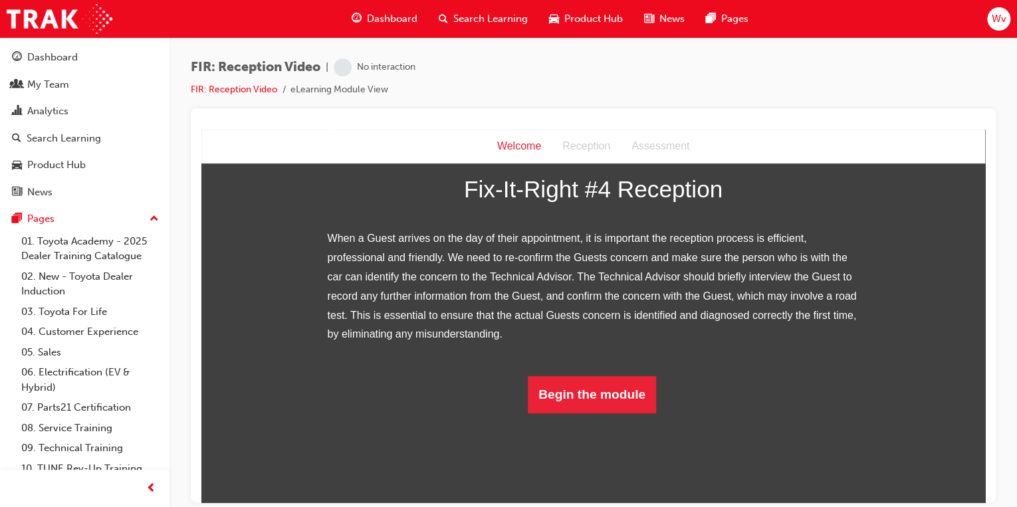
scroll to position [223, 0]
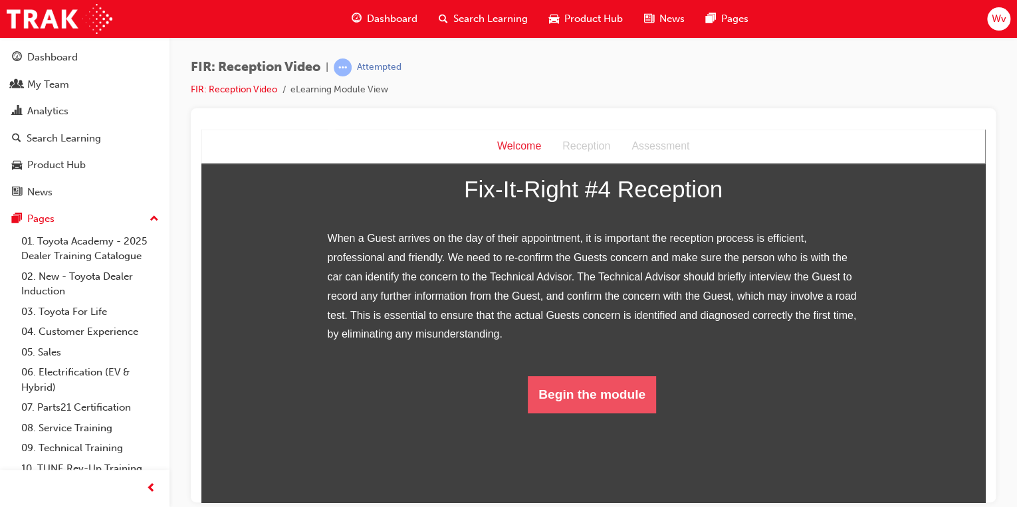
click at [609, 413] on button "Begin the module" at bounding box center [592, 393] width 128 height 37
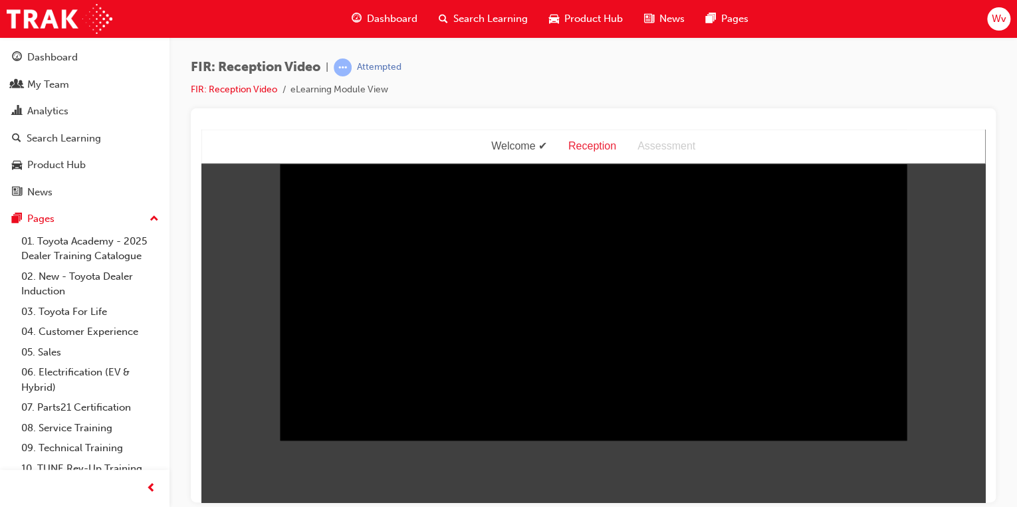
scroll to position [32, 0]
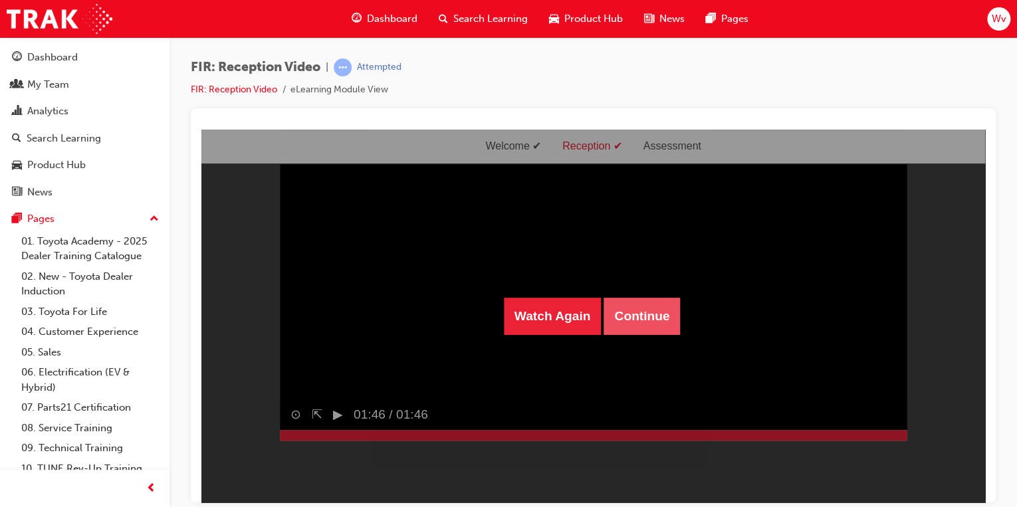
click at [646, 312] on button "Continue" at bounding box center [641, 315] width 76 height 37
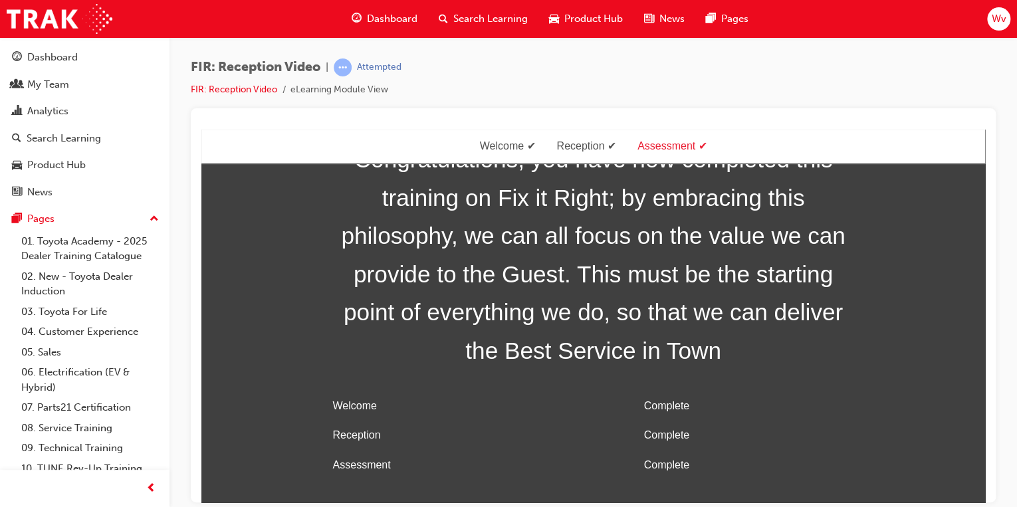
scroll to position [43, 0]
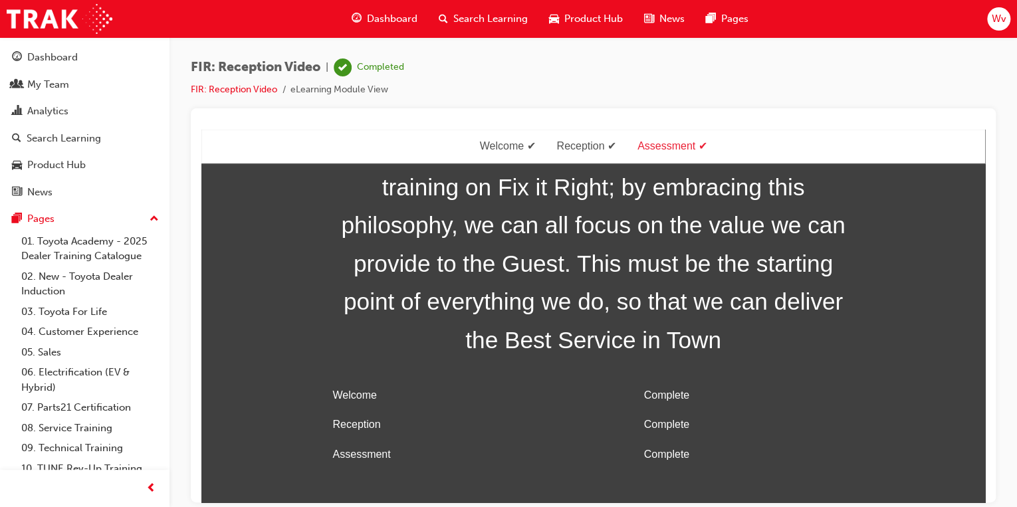
click at [675, 145] on div "Assessment" at bounding box center [672, 145] width 91 height 19
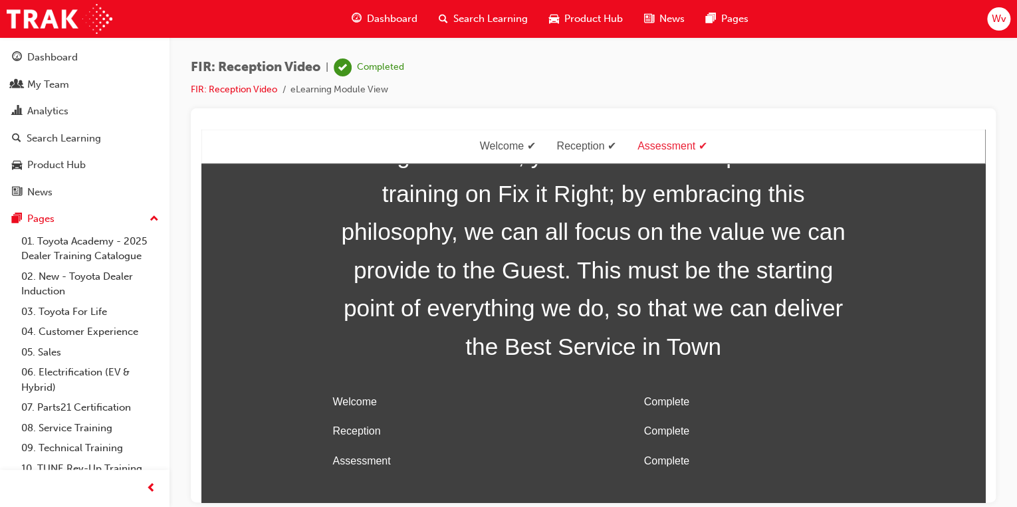
scroll to position [0, 0]
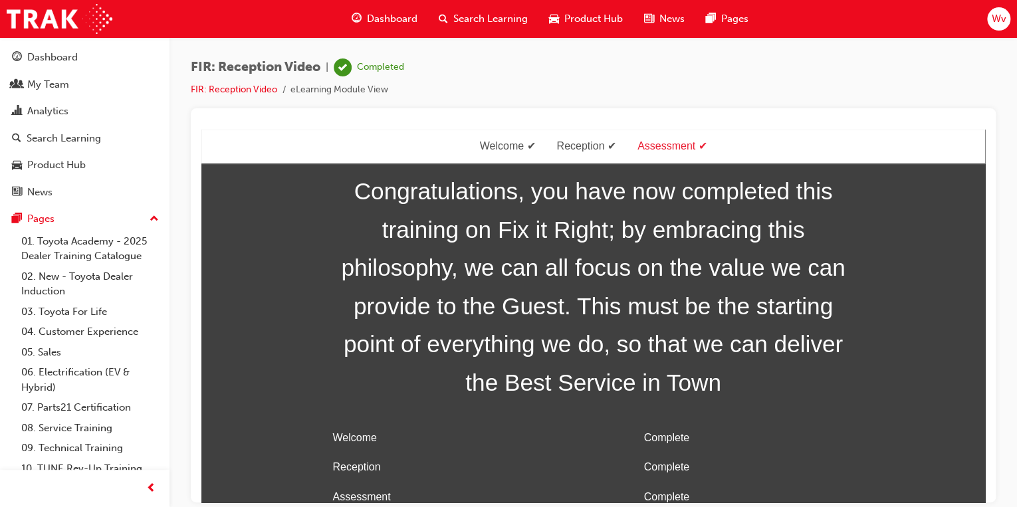
click at [664, 145] on div "Assessment" at bounding box center [672, 145] width 91 height 19
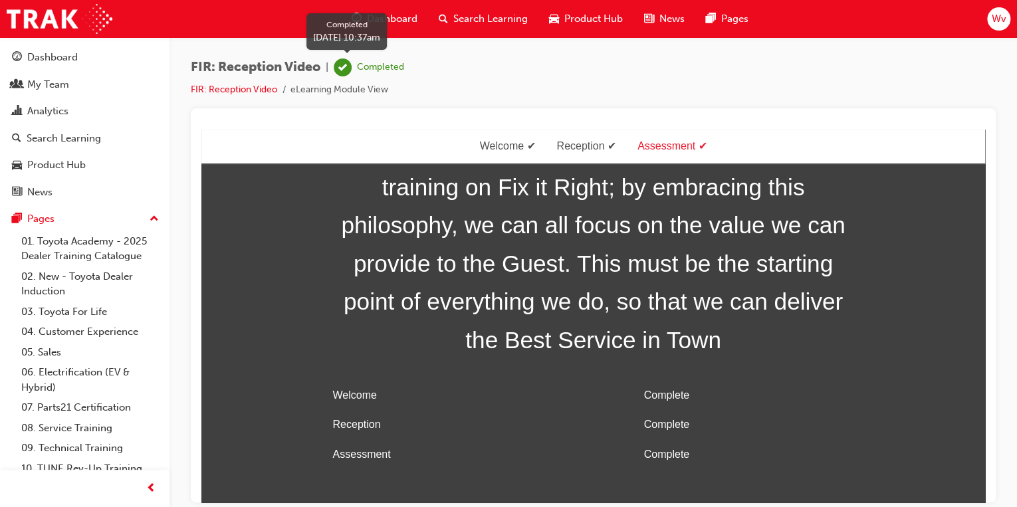
click at [384, 66] on div "Completed" at bounding box center [380, 67] width 47 height 13
click at [579, 148] on div "Reception" at bounding box center [586, 145] width 81 height 19
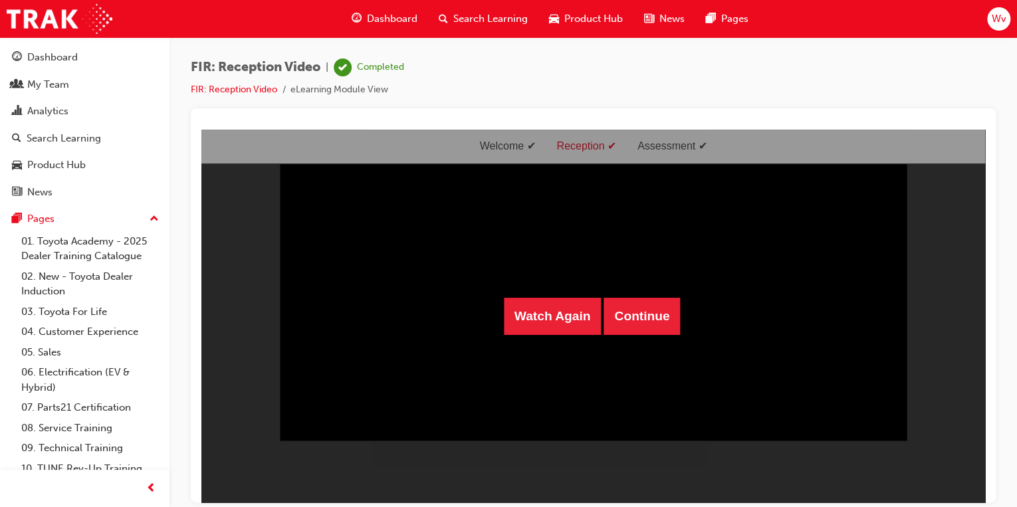
scroll to position [32, 0]
click at [643, 146] on div "Watch Again Continue" at bounding box center [592, 315] width 783 height 373
click at [631, 321] on button "Continue" at bounding box center [641, 315] width 76 height 37
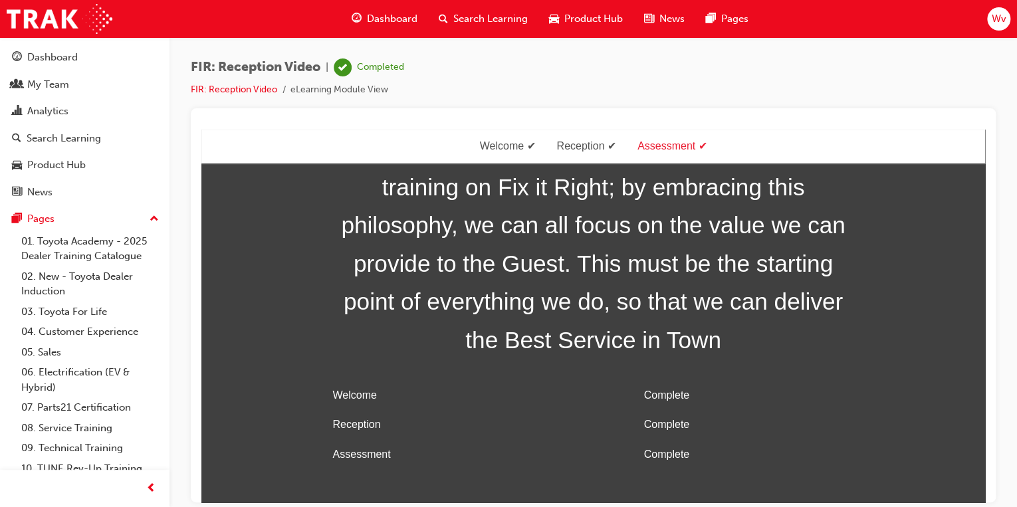
click at [652, 145] on div "Assessment" at bounding box center [672, 145] width 91 height 19
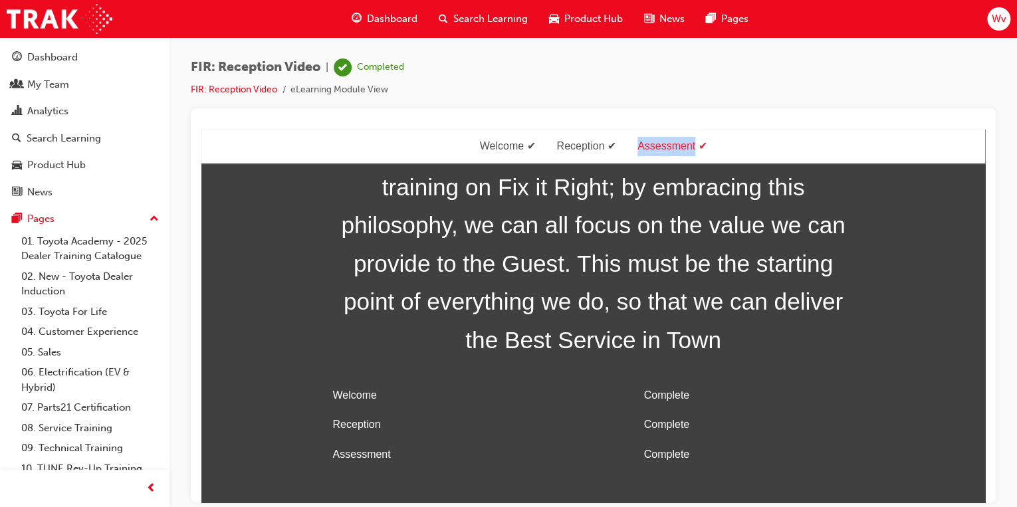
click at [652, 145] on div "Assessment" at bounding box center [672, 145] width 91 height 19
click at [493, 148] on div "Welcome" at bounding box center [507, 145] width 77 height 19
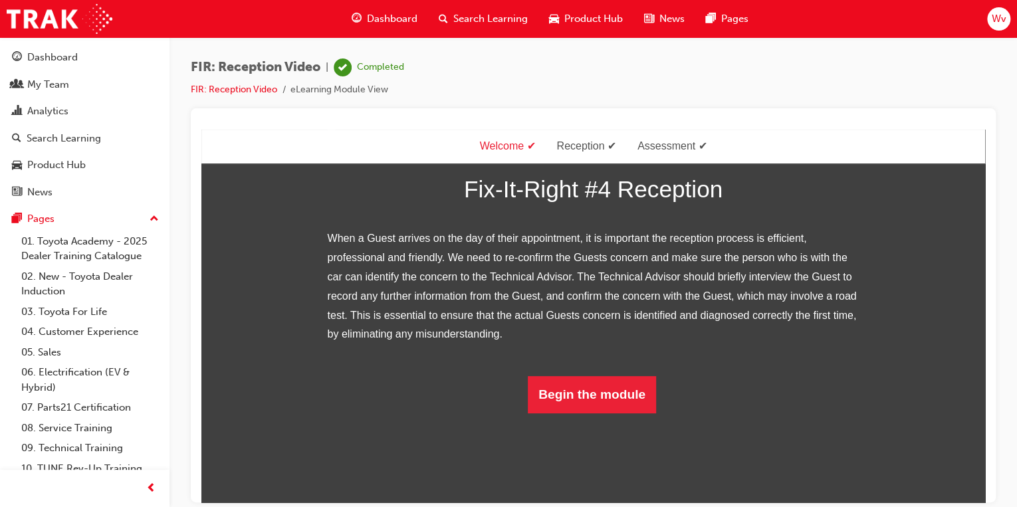
click at [581, 146] on div "Reception" at bounding box center [586, 145] width 81 height 19
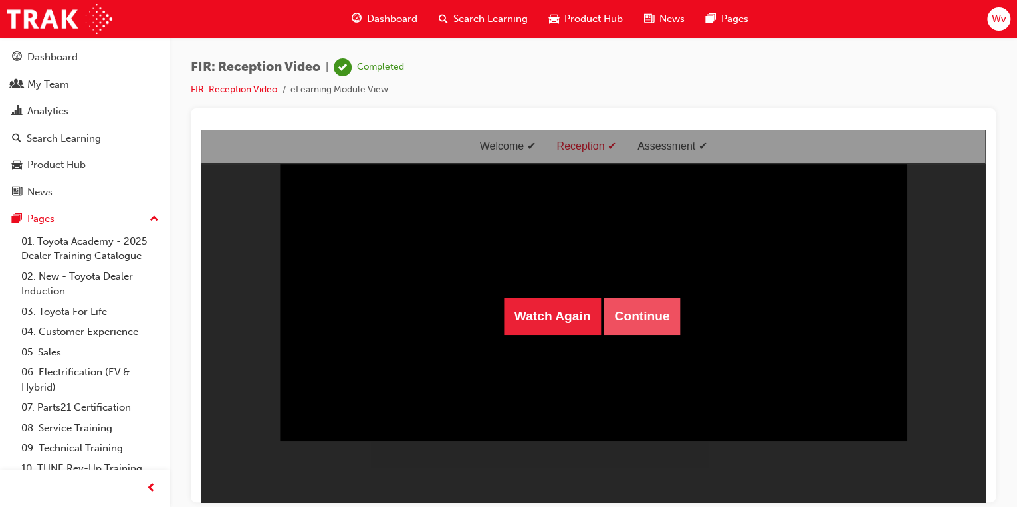
click at [645, 315] on button "Continue" at bounding box center [641, 315] width 76 height 37
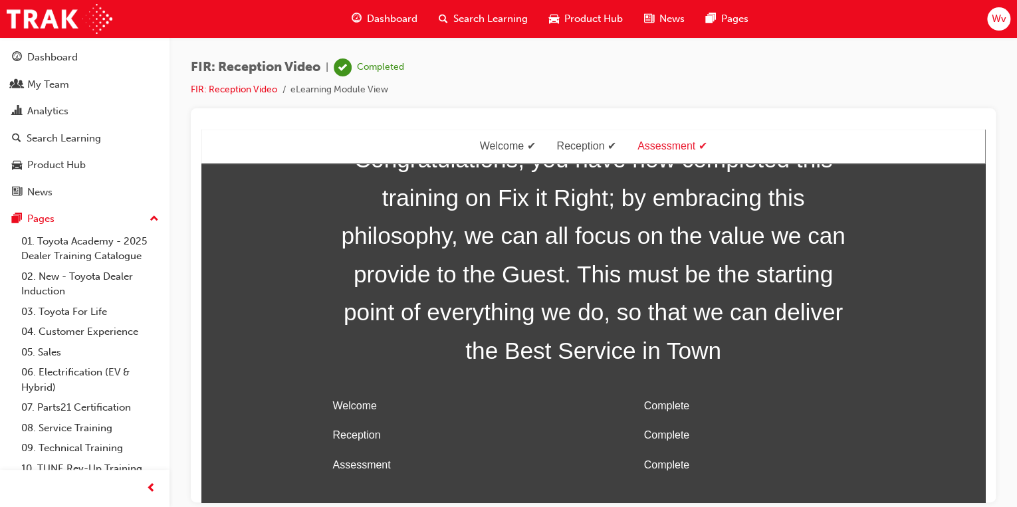
scroll to position [43, 0]
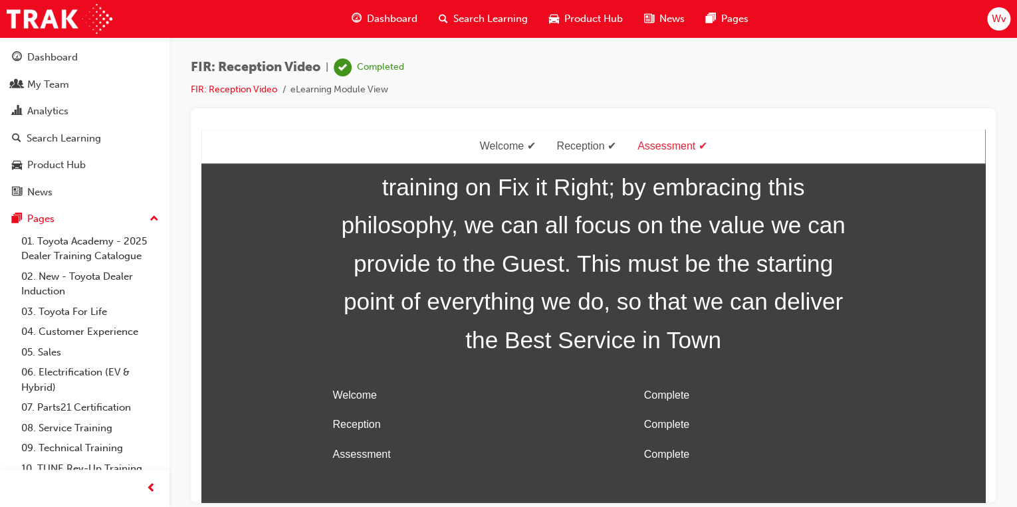
click at [650, 149] on div "Assessment" at bounding box center [672, 145] width 91 height 19
click at [577, 149] on div "Reception" at bounding box center [586, 145] width 81 height 19
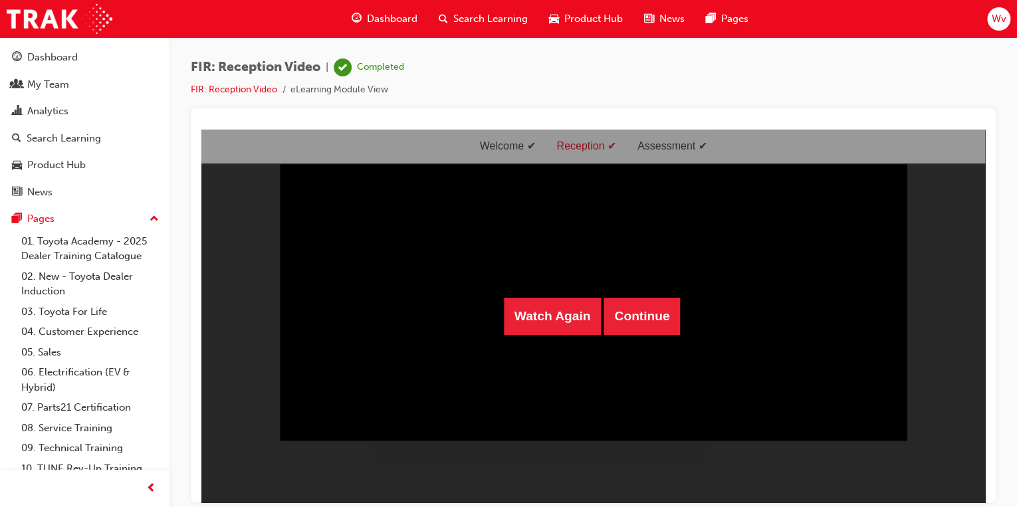
scroll to position [32, 0]
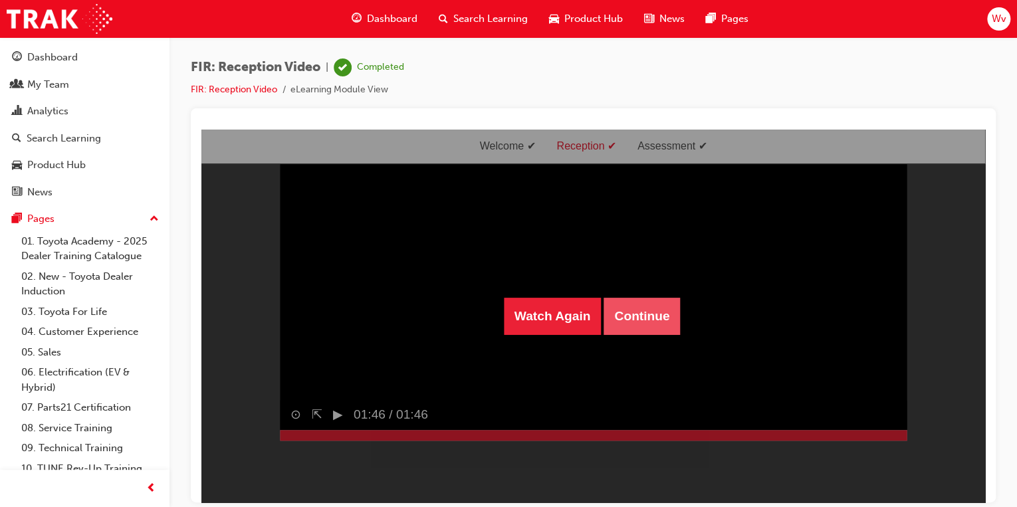
click at [639, 310] on button "Continue" at bounding box center [641, 315] width 76 height 37
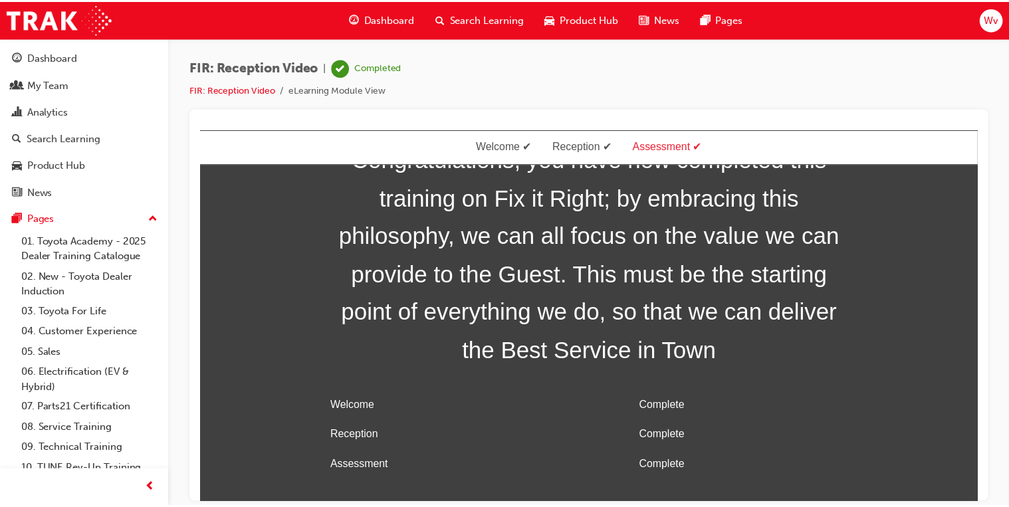
scroll to position [43, 0]
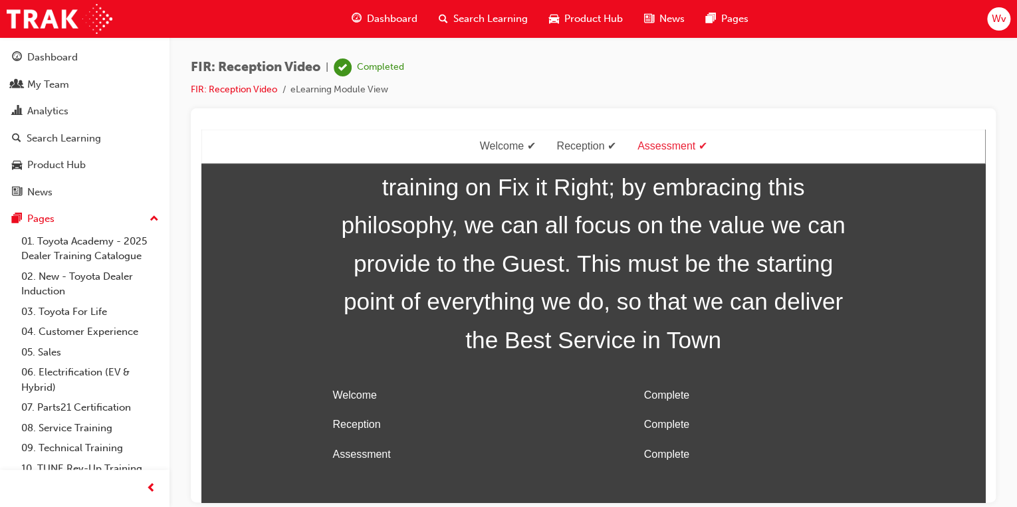
click at [672, 142] on div "Assessment" at bounding box center [672, 145] width 91 height 19
click at [644, 144] on div "Assessment" at bounding box center [672, 145] width 91 height 19
click at [409, 457] on td "Assessment" at bounding box center [462, 454] width 269 height 30
click at [60, 162] on div "Product Hub" at bounding box center [56, 164] width 58 height 15
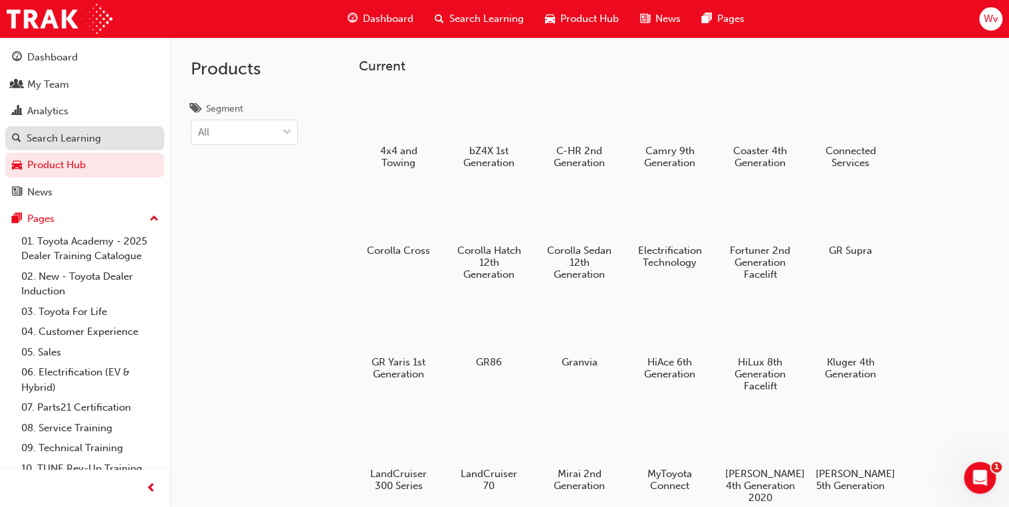
click at [63, 141] on div "Search Learning" at bounding box center [64, 138] width 74 height 15
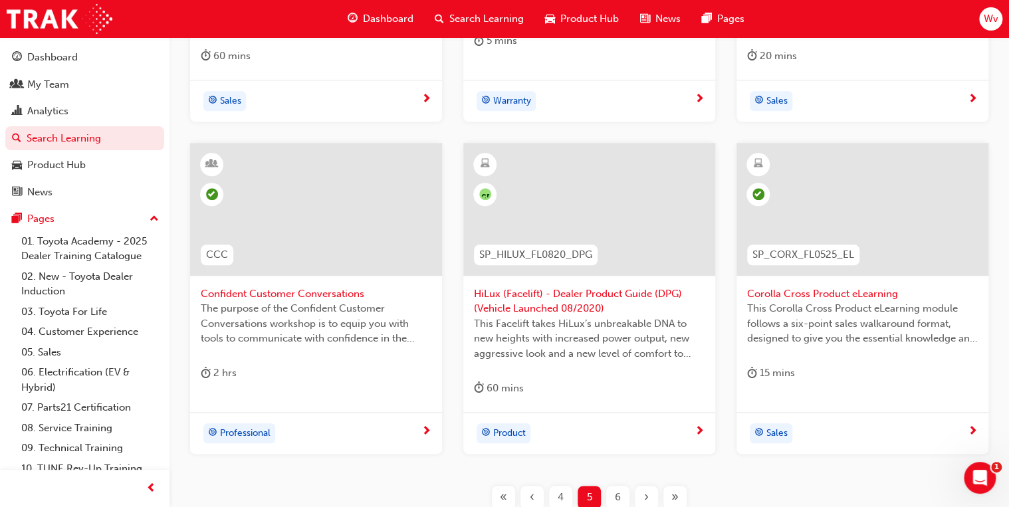
scroll to position [478, 0]
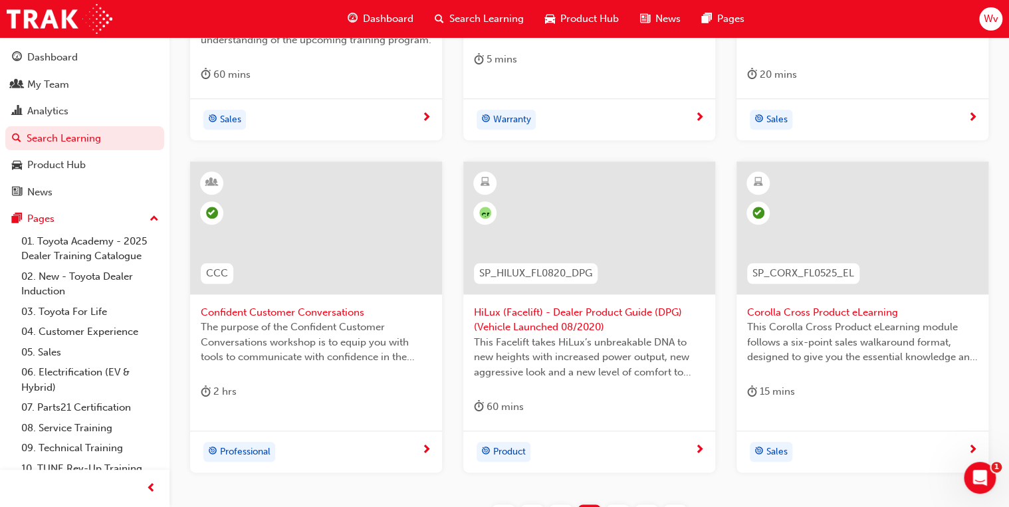
click at [507, 450] on span "Product" at bounding box center [509, 452] width 33 height 15
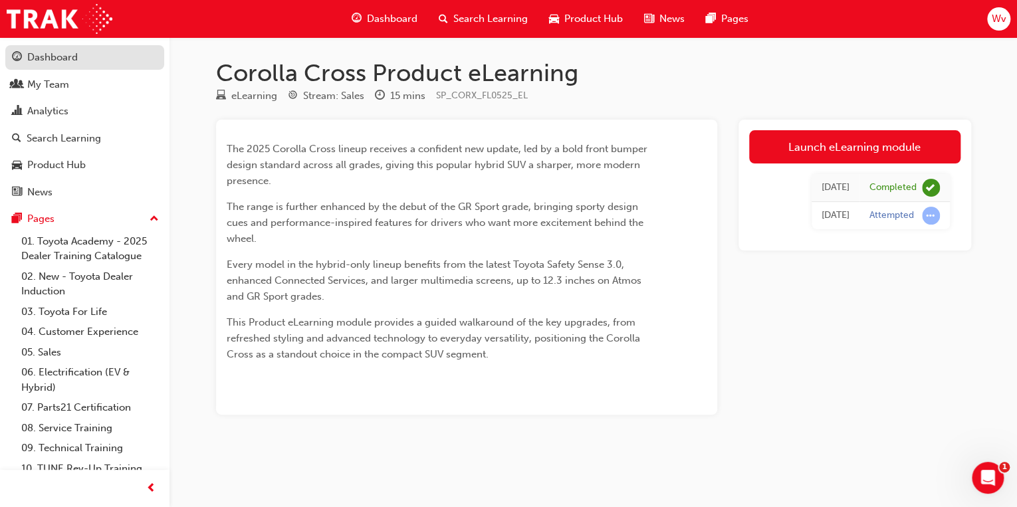
click at [52, 55] on div "Dashboard" at bounding box center [52, 57] width 50 height 15
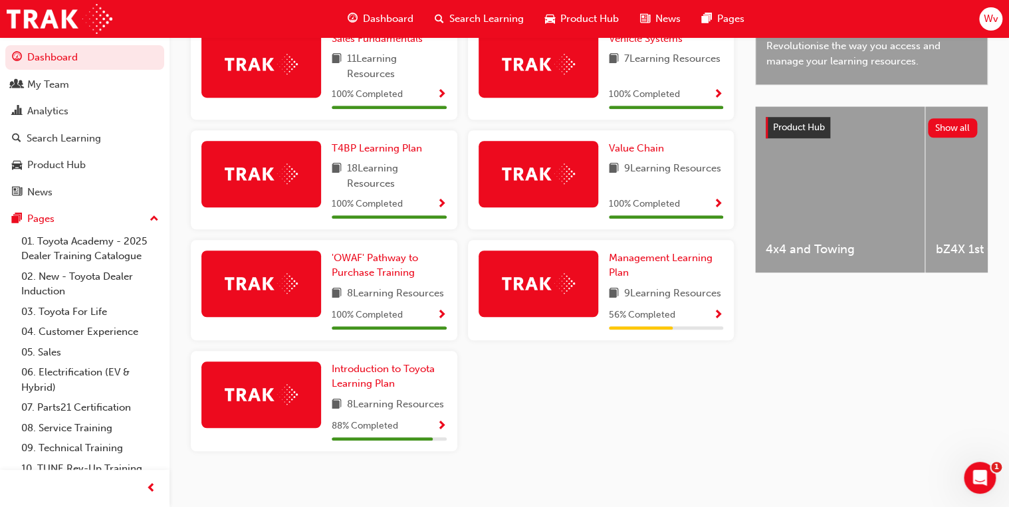
scroll to position [468, 0]
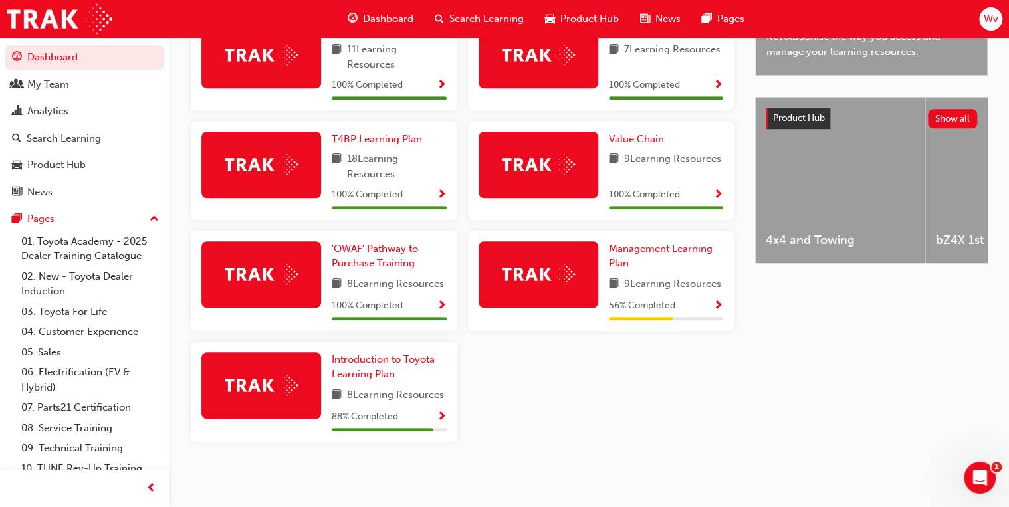
click at [444, 417] on span "Show Progress" at bounding box center [442, 417] width 10 height 12
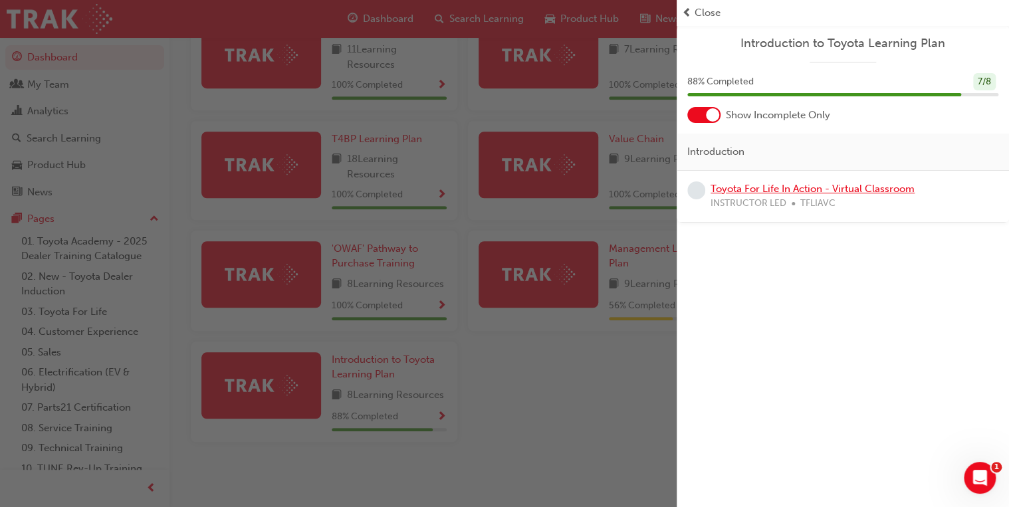
click at [756, 190] on link "Toyota For Life In Action - Virtual Classroom" at bounding box center [812, 189] width 204 height 12
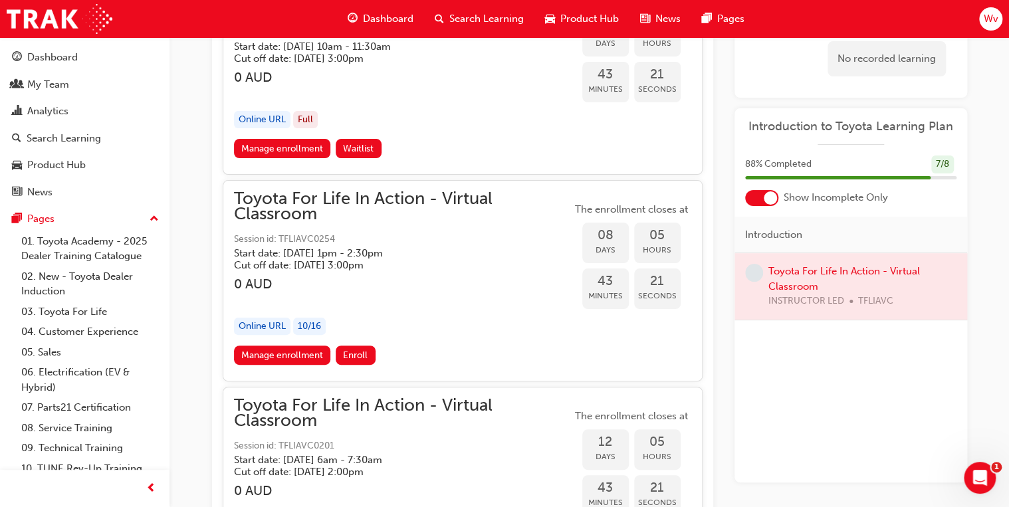
scroll to position [5034, 0]
click at [298, 346] on link "Manage enrollment" at bounding box center [282, 355] width 97 height 19
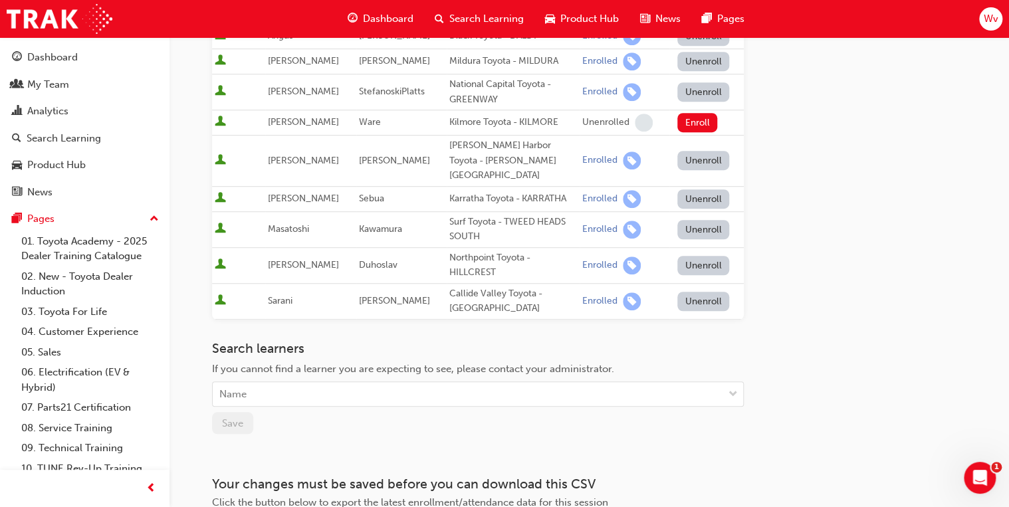
scroll to position [413, 0]
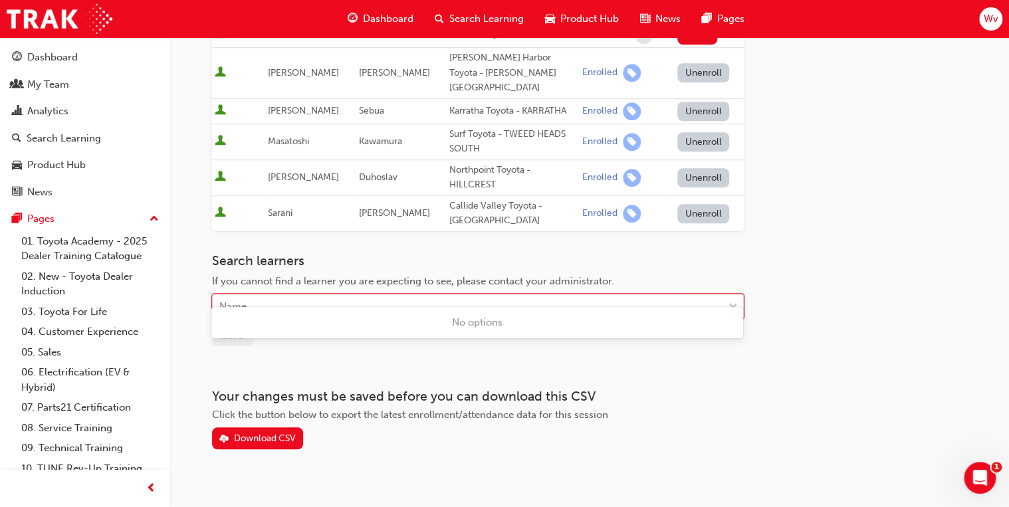
click at [274, 295] on div "Name" at bounding box center [468, 306] width 510 height 23
type input "[PERSON_NAME]"
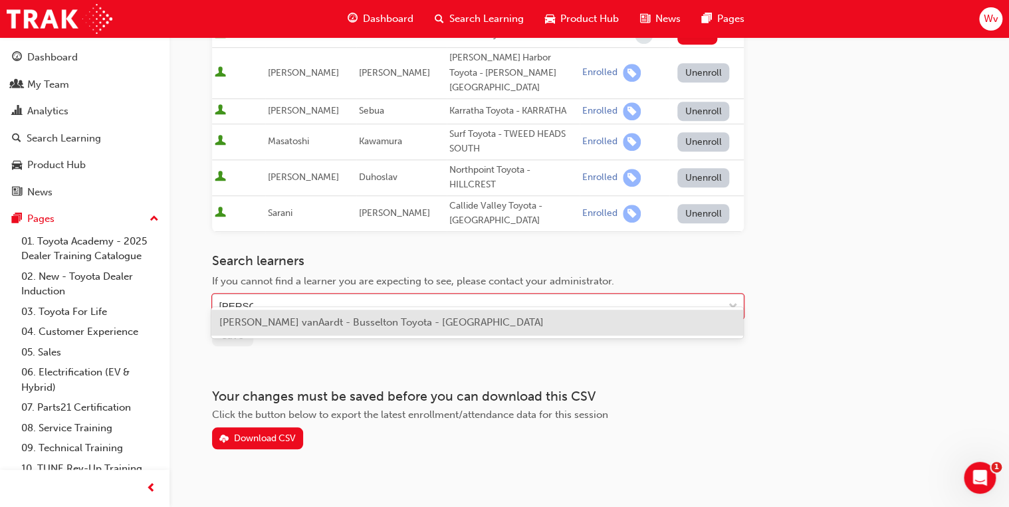
click at [298, 323] on span "[PERSON_NAME] vanAardt - Busselton Toyota - [GEOGRAPHIC_DATA]" at bounding box center [381, 322] width 324 height 12
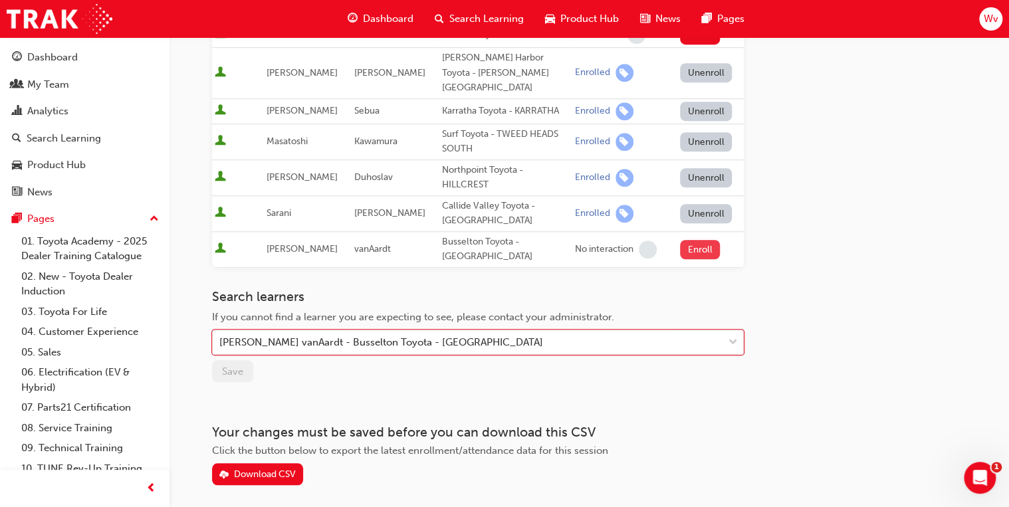
click at [699, 240] on button "Enroll" at bounding box center [700, 249] width 40 height 19
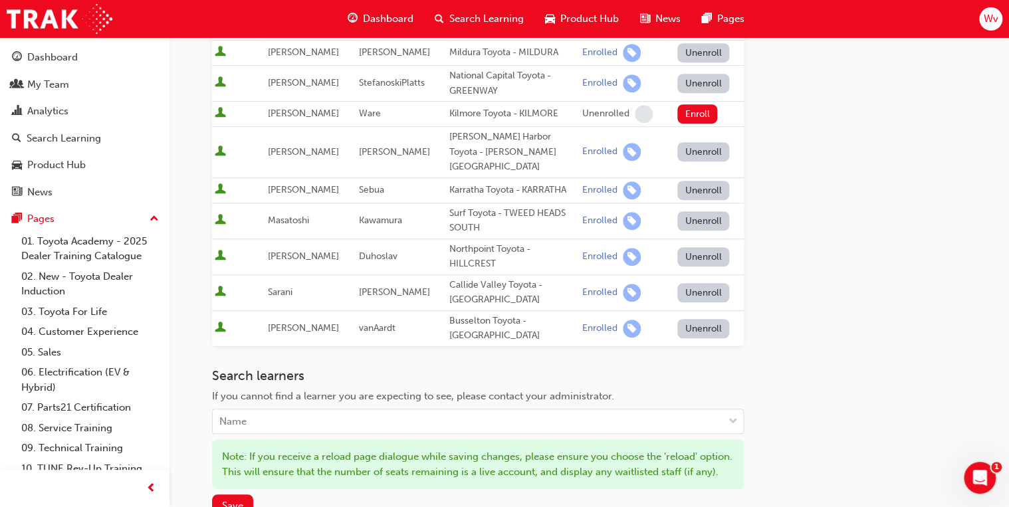
scroll to position [372, 0]
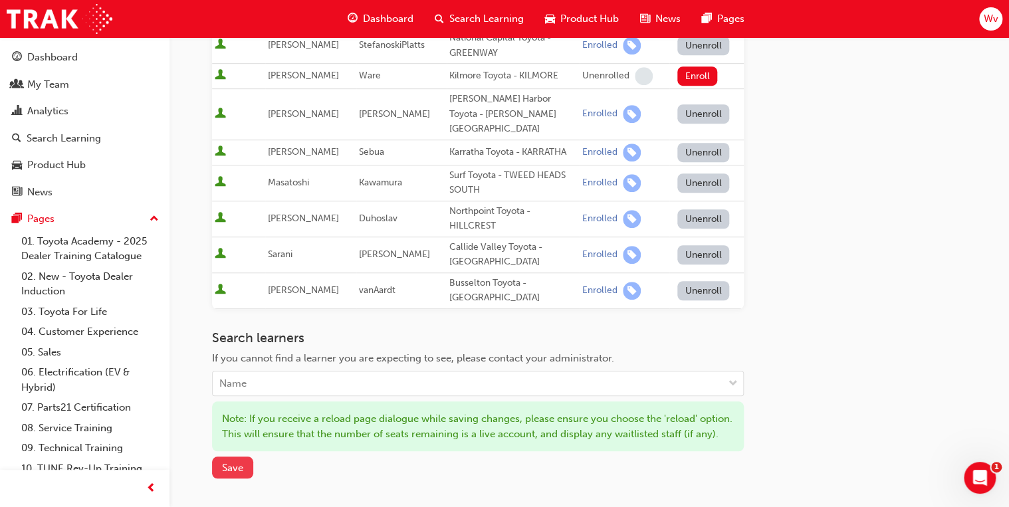
click at [227, 465] on span "Save" at bounding box center [232, 468] width 21 height 12
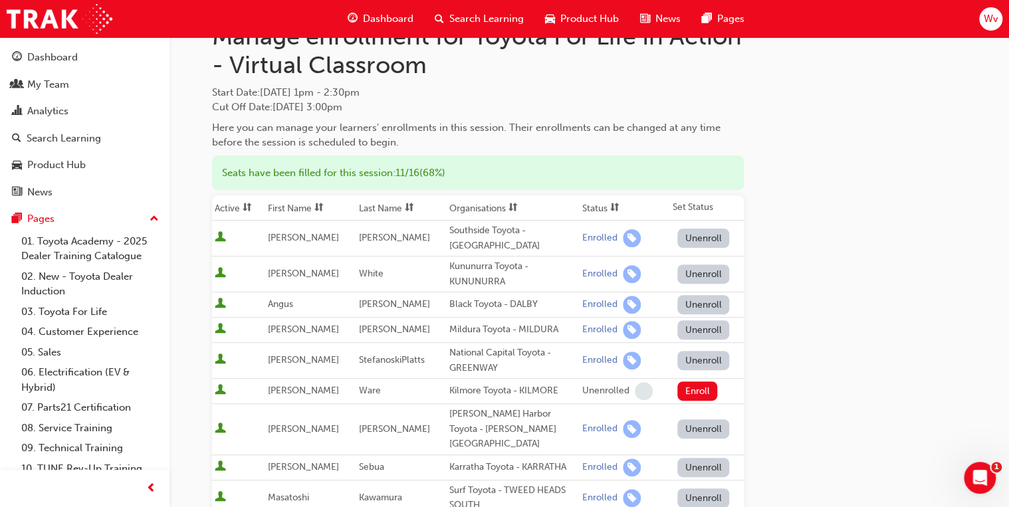
scroll to position [0, 0]
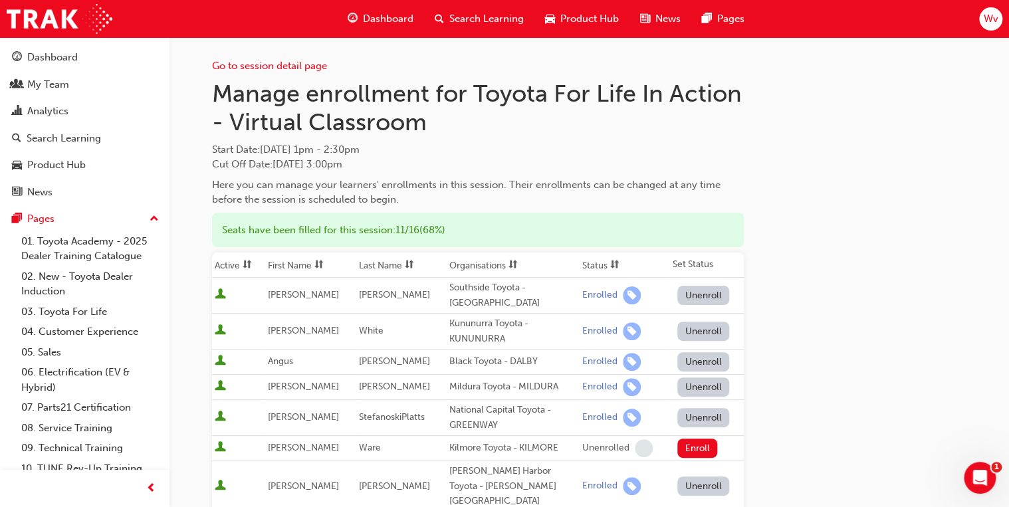
click at [375, 18] on span "Dashboard" at bounding box center [388, 18] width 50 height 15
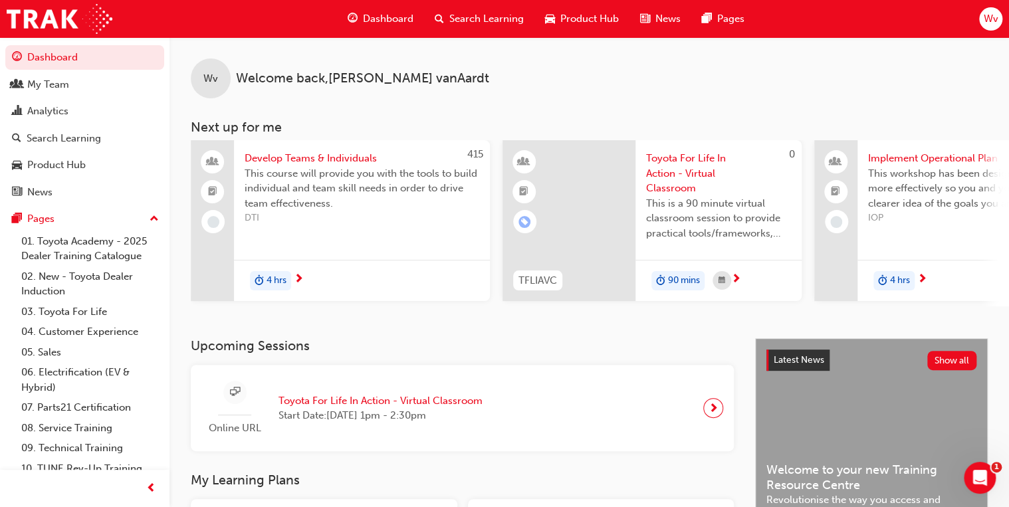
click at [923, 278] on span "next-icon" at bounding box center [922, 280] width 10 height 12
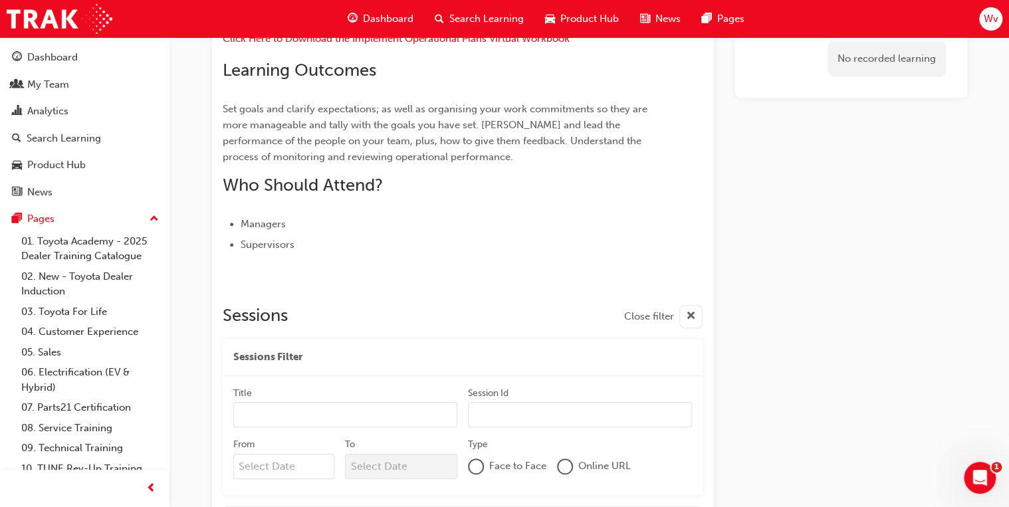
scroll to position [98, 0]
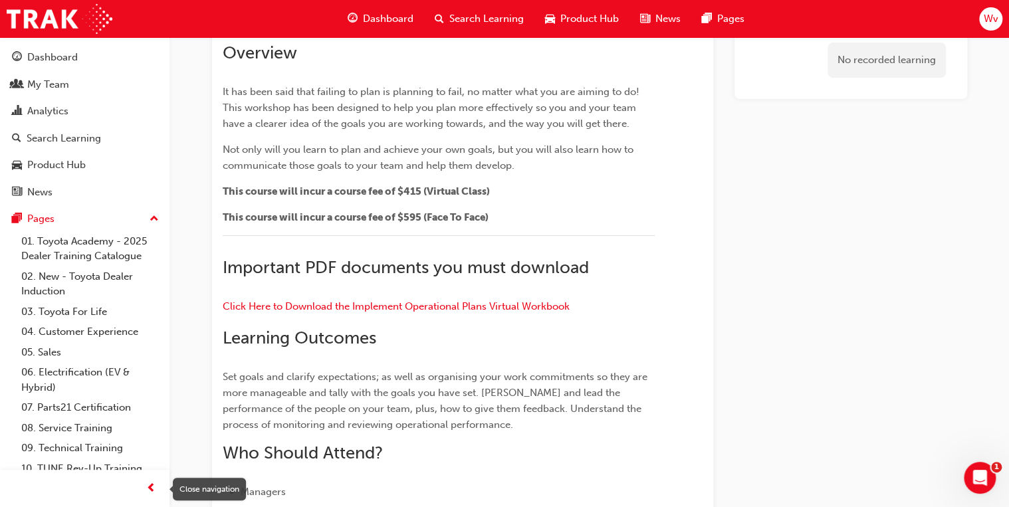
click at [150, 484] on span "prev-icon" at bounding box center [151, 488] width 10 height 17
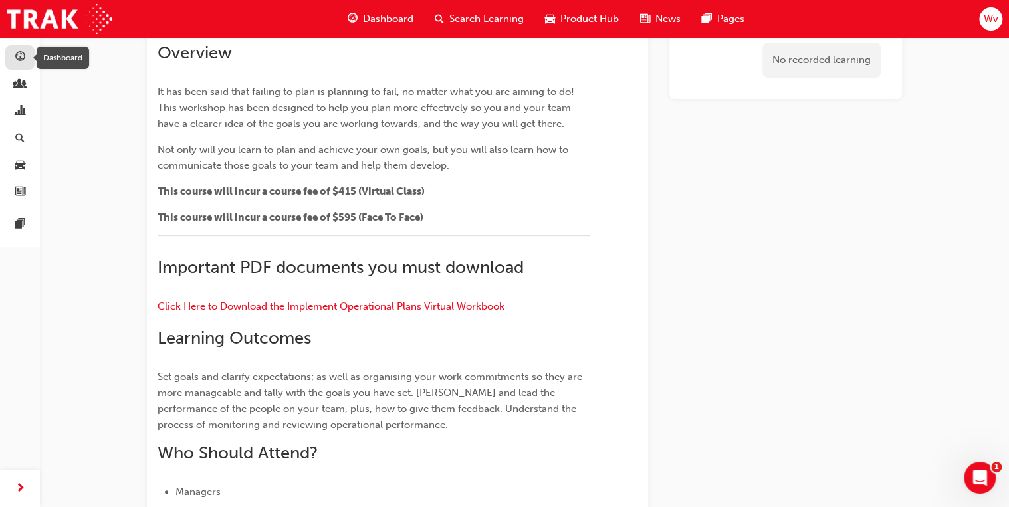
click at [23, 60] on span "guage-icon" at bounding box center [20, 58] width 10 height 12
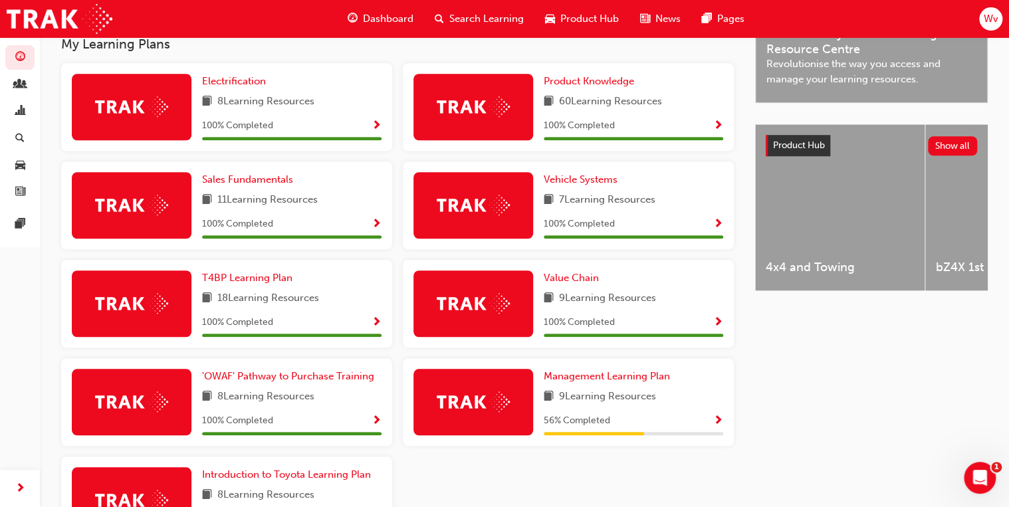
scroll to position [276, 0]
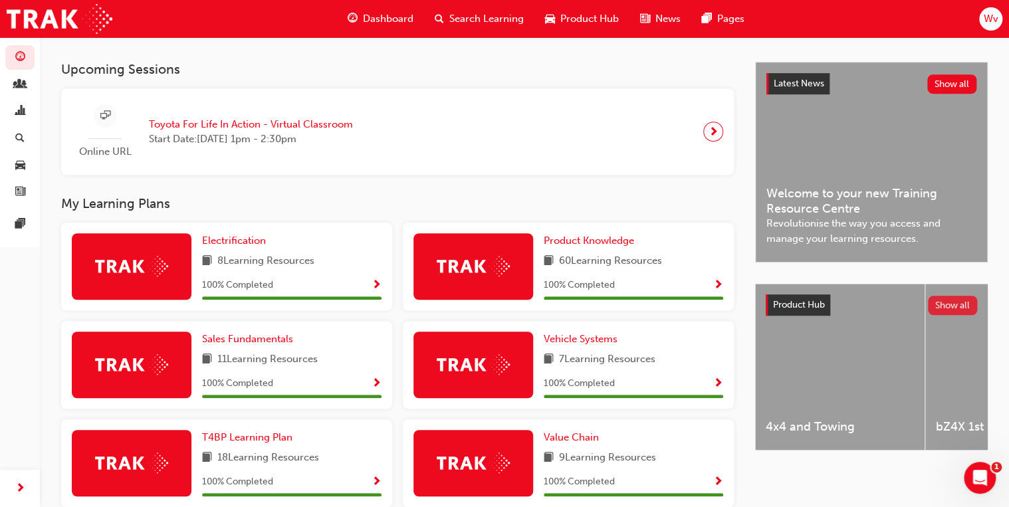
click at [957, 310] on button "Show all" at bounding box center [953, 305] width 50 height 19
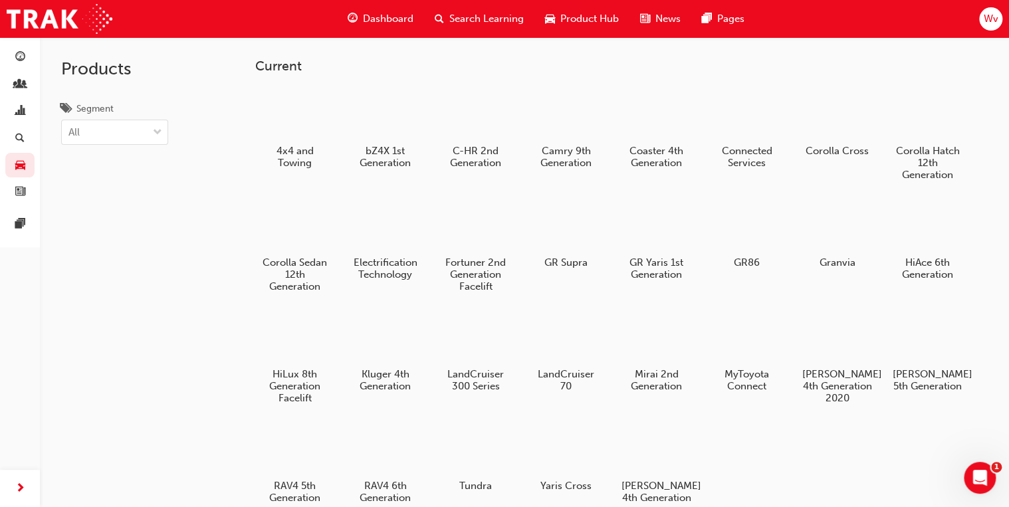
click at [461, 20] on span "Search Learning" at bounding box center [486, 18] width 74 height 15
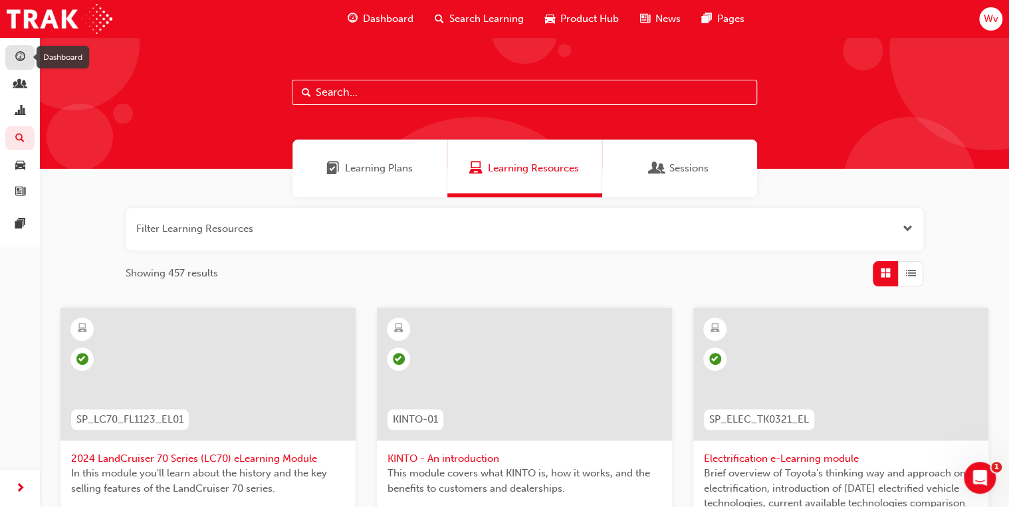
click at [24, 52] on span "guage-icon" at bounding box center [20, 58] width 10 height 12
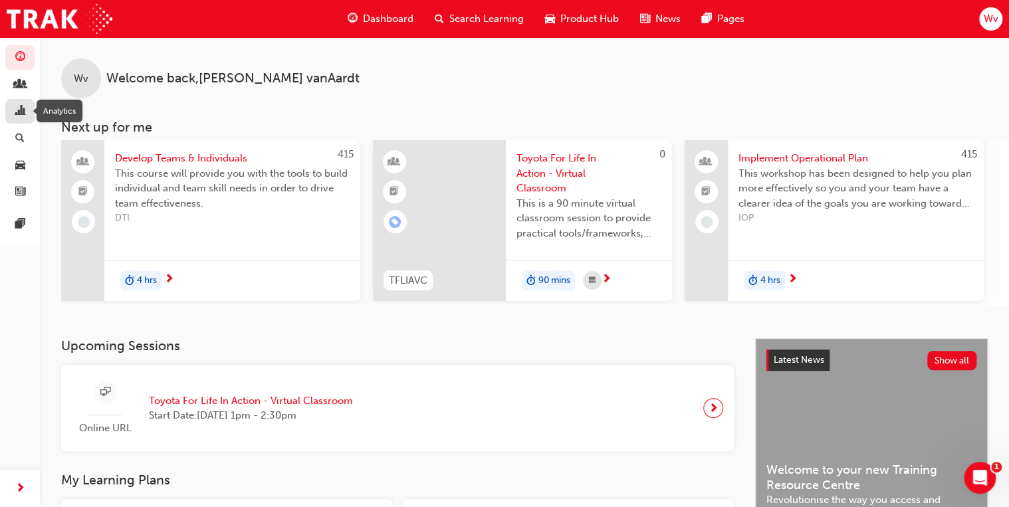
click at [17, 112] on span "chart-icon" at bounding box center [20, 112] width 10 height 12
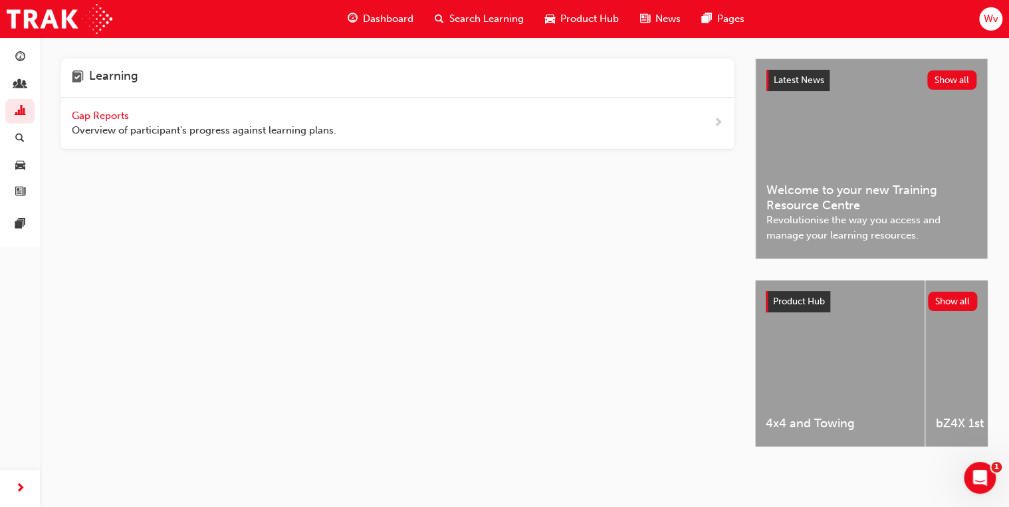
click at [383, 16] on span "Dashboard" at bounding box center [388, 18] width 50 height 15
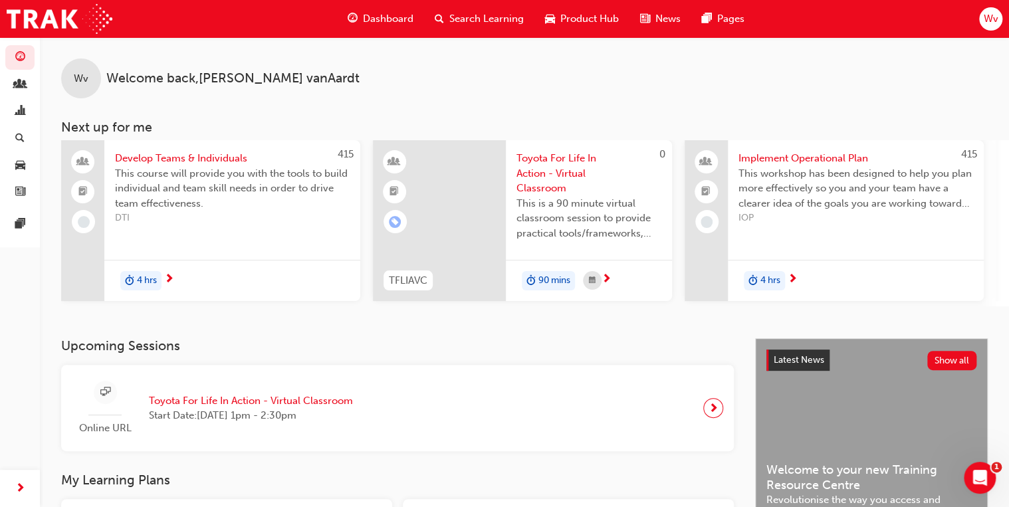
click at [478, 22] on span "Search Learning" at bounding box center [486, 18] width 74 height 15
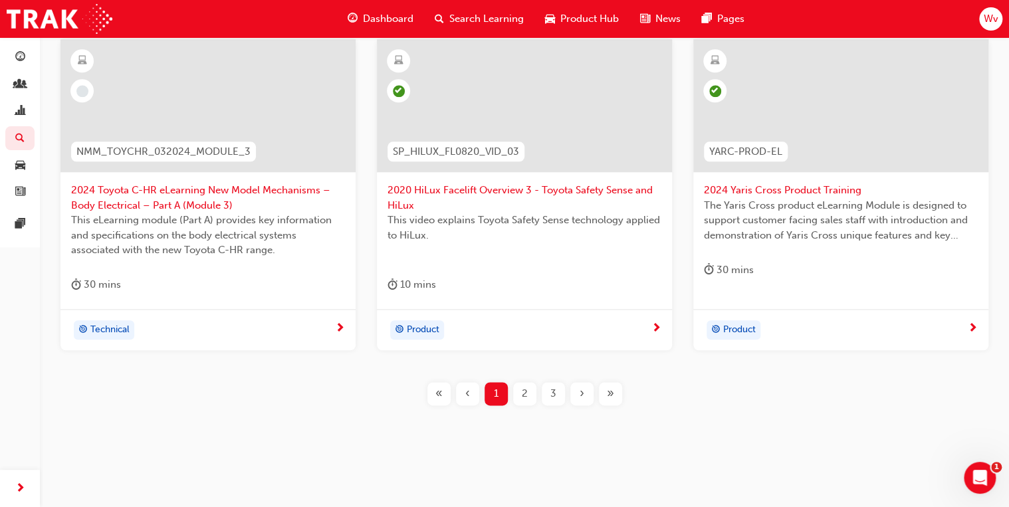
scroll to position [591, 0]
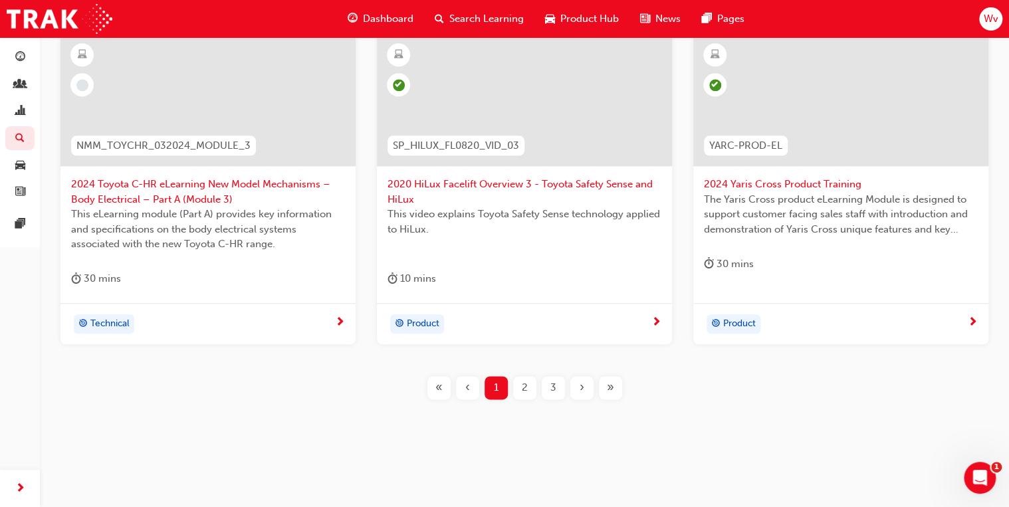
click at [585, 388] on div "›" at bounding box center [581, 387] width 23 height 23
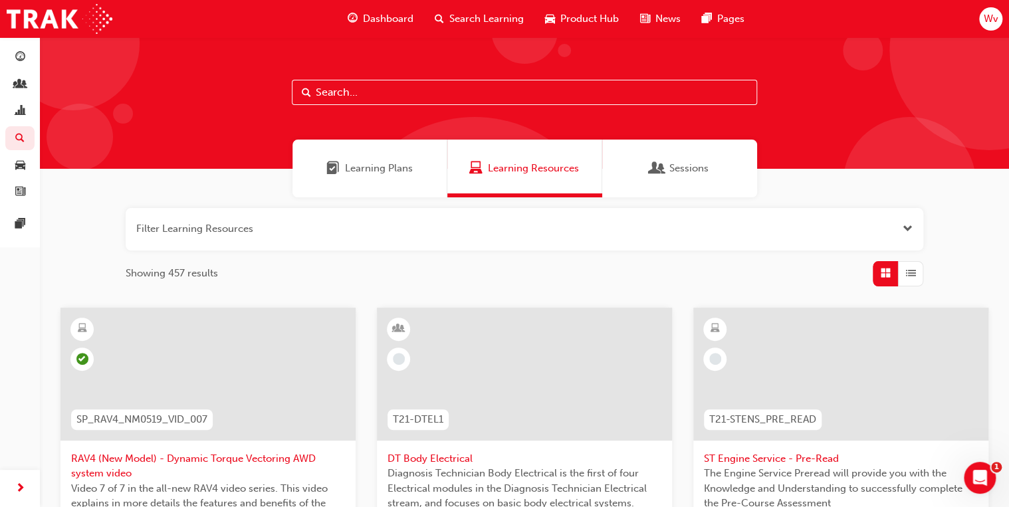
click at [370, 163] on span "Learning Plans" at bounding box center [379, 168] width 68 height 15
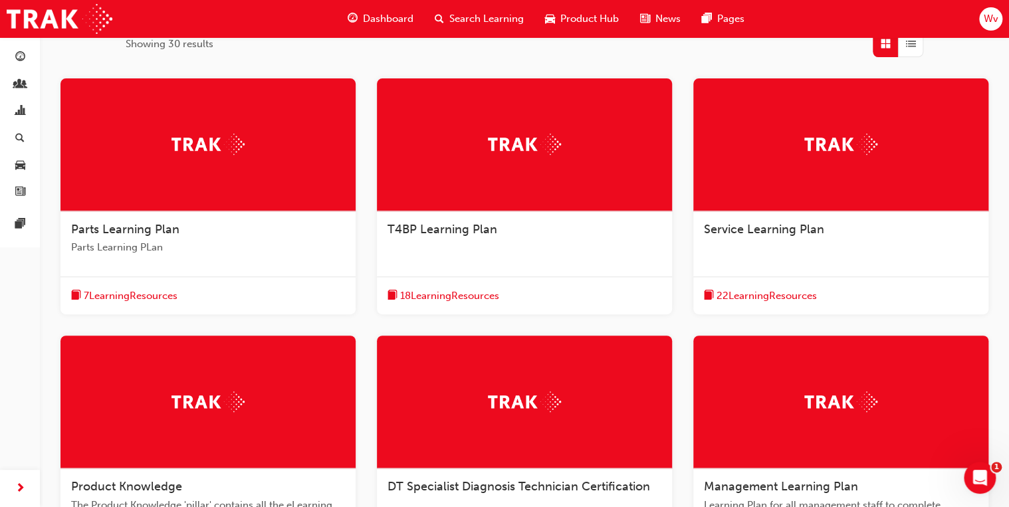
scroll to position [205, 0]
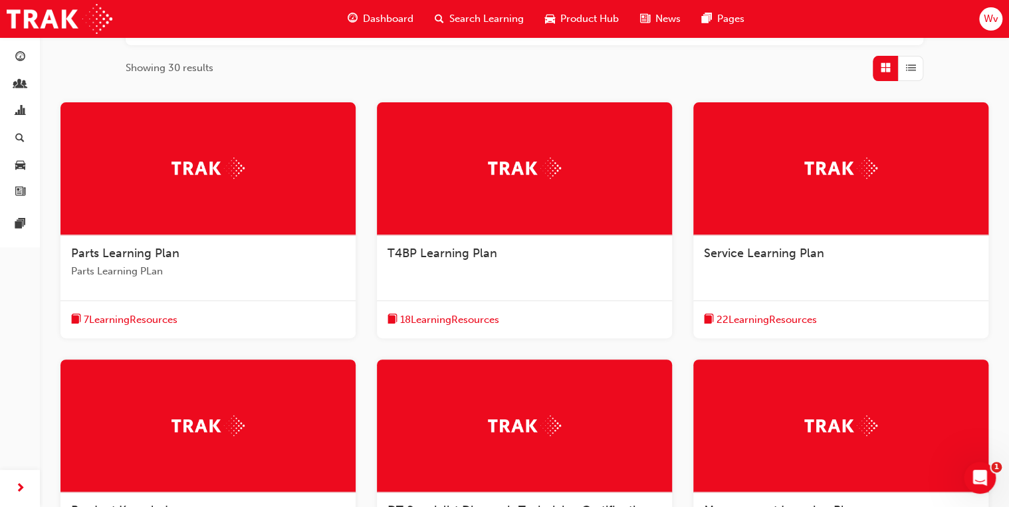
click at [447, 189] on div at bounding box center [524, 168] width 295 height 133
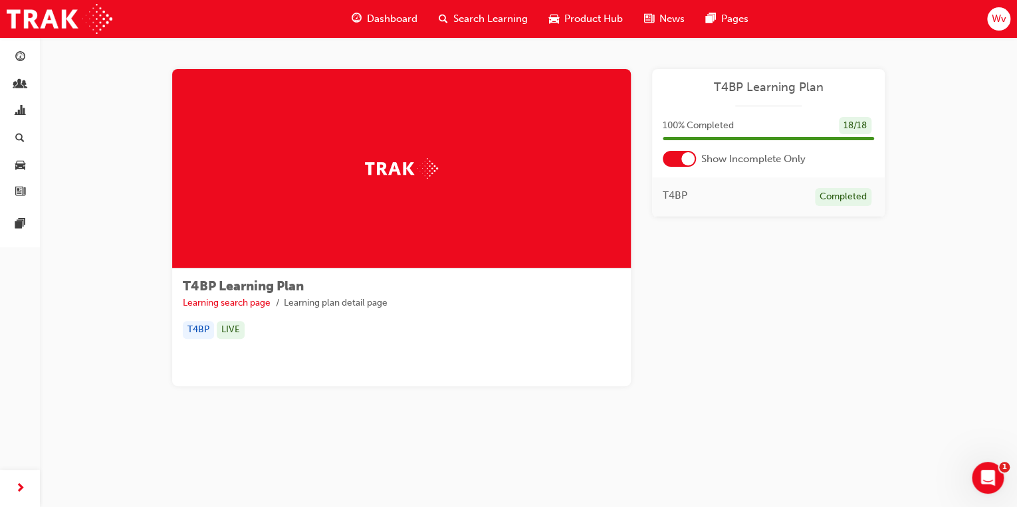
click at [669, 159] on div at bounding box center [678, 159] width 33 height 16
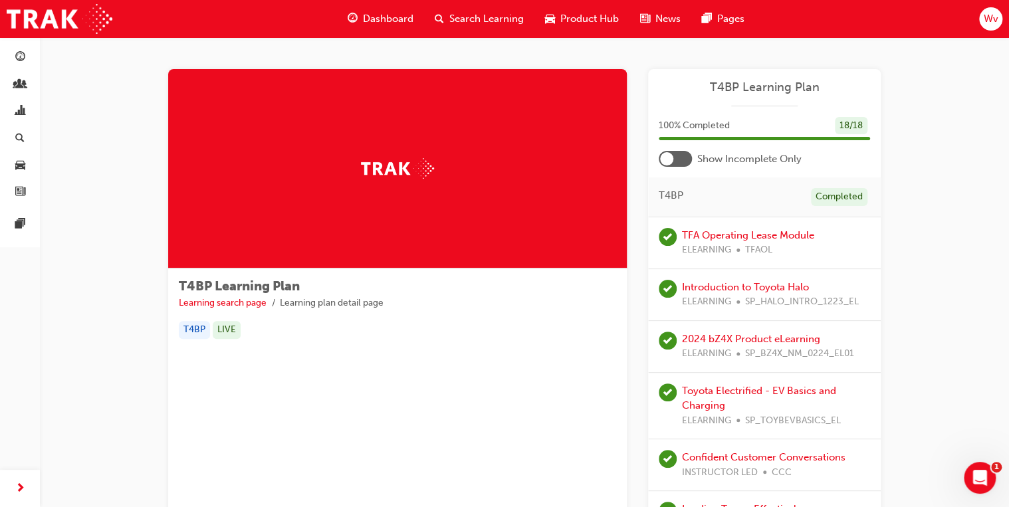
click at [383, 19] on span "Dashboard" at bounding box center [388, 18] width 50 height 15
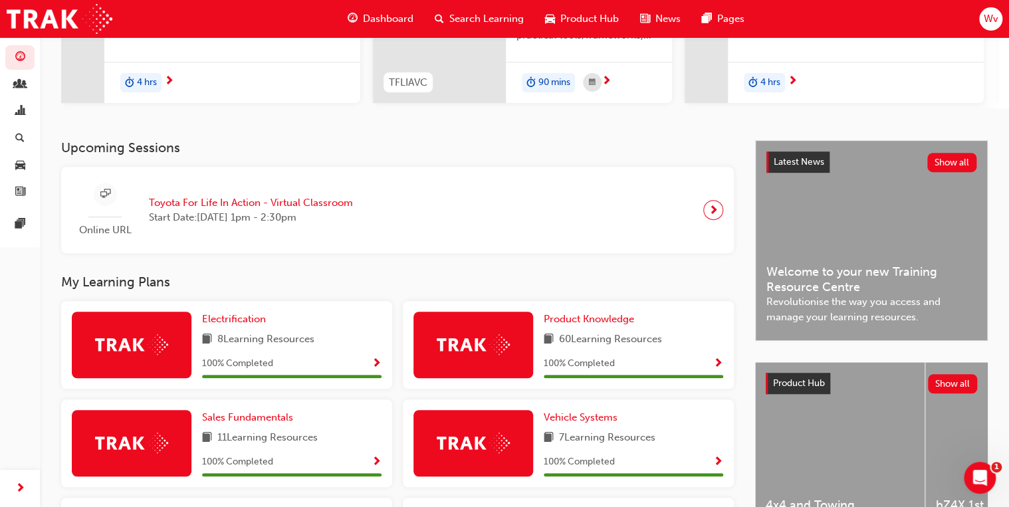
scroll to position [53, 0]
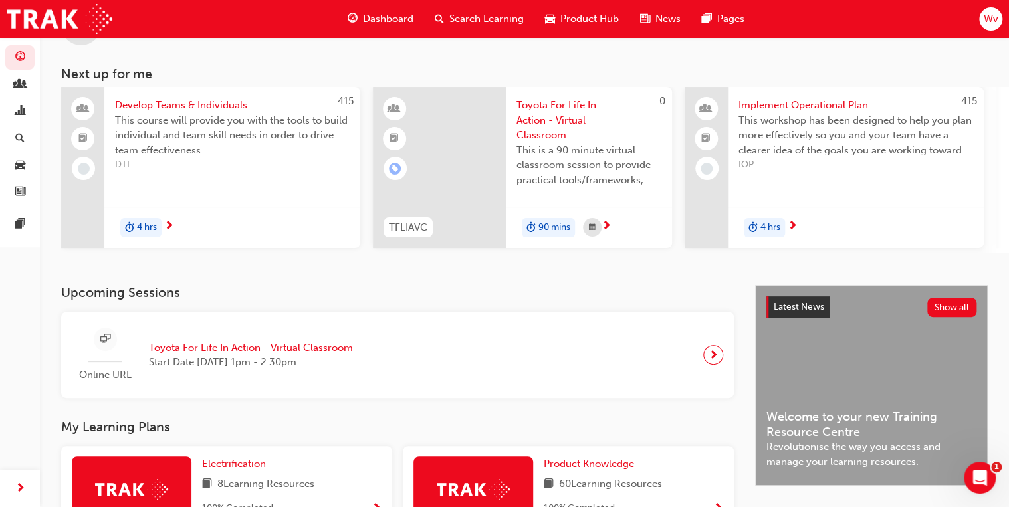
click at [404, 229] on span "TFLIAVC" at bounding box center [408, 227] width 39 height 15
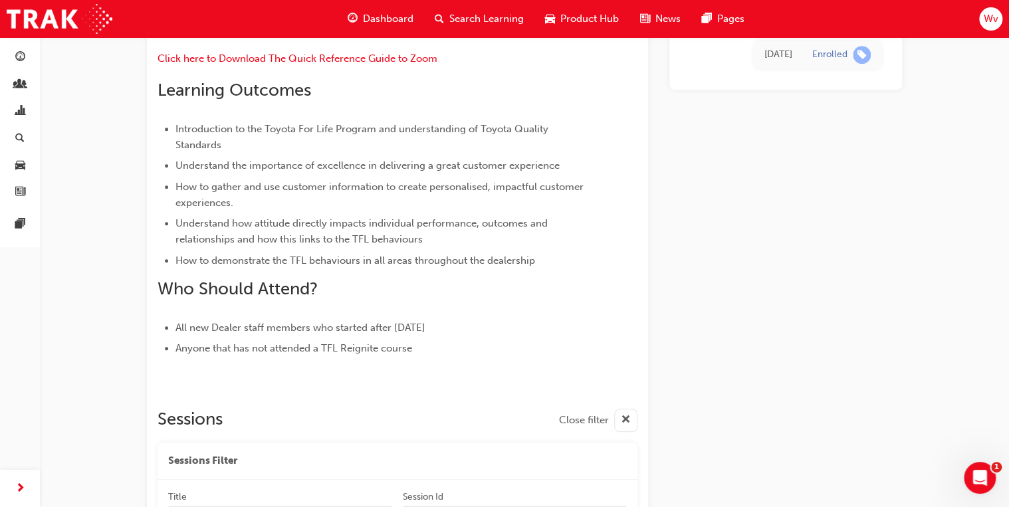
scroll to position [255, 0]
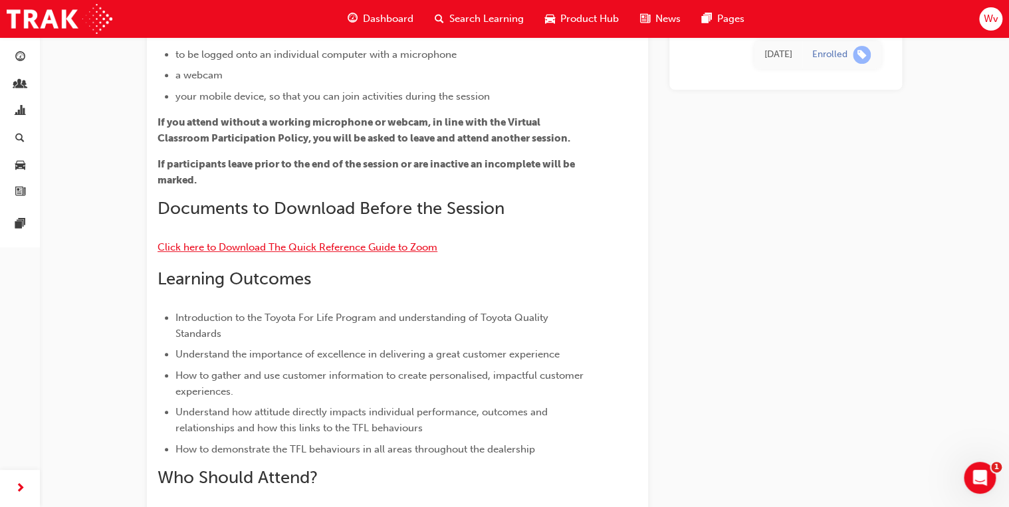
click at [402, 244] on span "Click here to Download The Quick Reference Guide to Zoom" at bounding box center [297, 247] width 280 height 12
